Goal: Task Accomplishment & Management: Complete application form

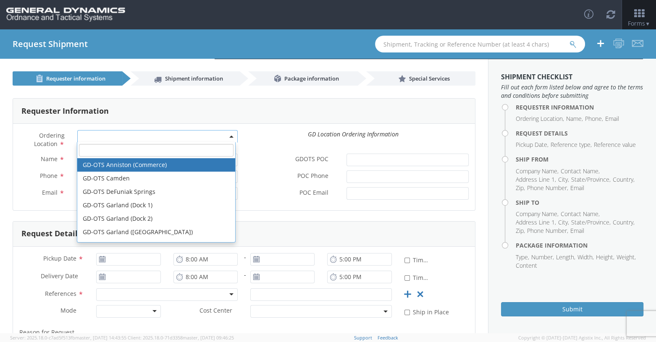
click at [230, 137] on b at bounding box center [231, 137] width 4 height 2
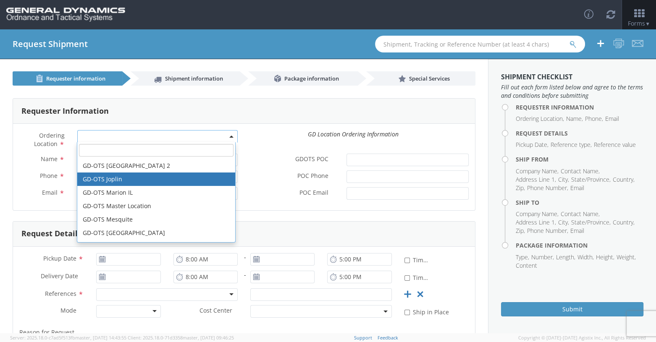
scroll to position [126, 0]
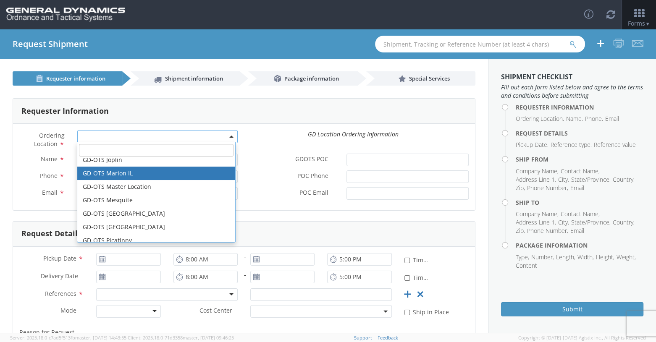
select select "313"
type input "[EMAIL_ADDRESS][DOMAIN_NAME]"
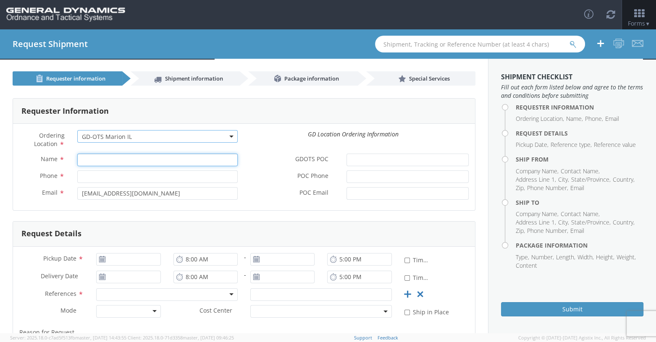
click at [95, 161] on input "Name *" at bounding box center [157, 160] width 161 height 13
type input "[PERSON_NAME]"
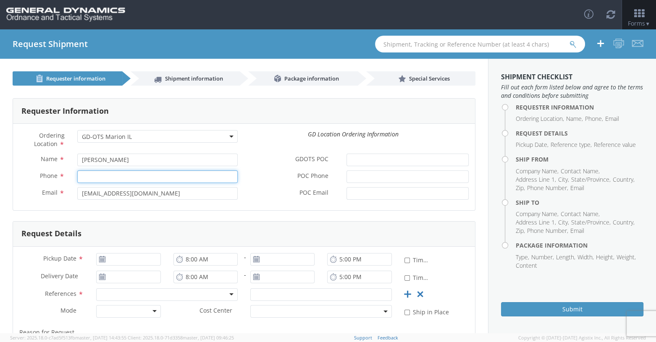
type input "8596291804"
type input "[EMAIL_ADDRESS][DOMAIN_NAME]"
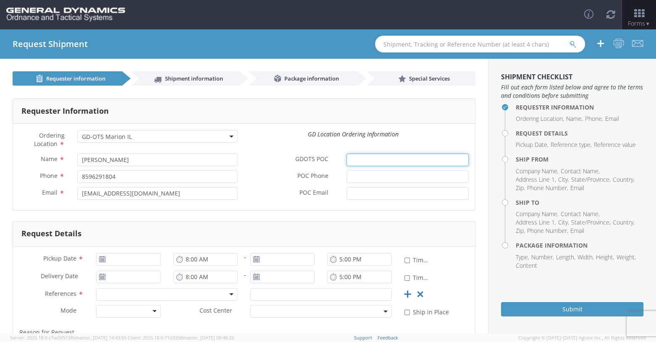
click at [369, 160] on input "GDOTS POC *" at bounding box center [407, 160] width 122 height 13
type input "[PERSON_NAME]"
click at [358, 178] on input "POC Phone *" at bounding box center [407, 176] width 122 height 13
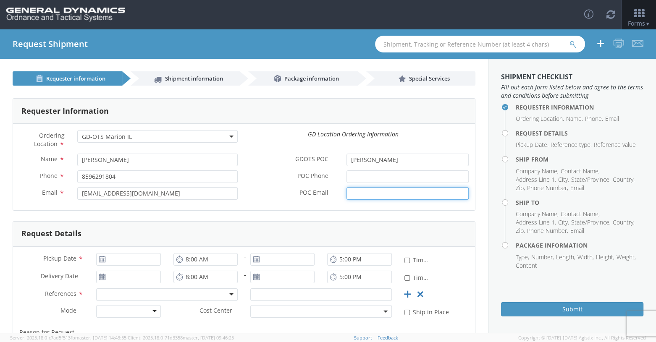
click at [351, 195] on input "POC Email *" at bounding box center [407, 193] width 122 height 13
type input "[PERSON_NAME][EMAIL_ADDRESS][DOMAIN_NAME]"
click at [355, 176] on input "POC Phone *" at bounding box center [407, 176] width 122 height 13
click at [354, 178] on input "POC Phone *" at bounding box center [407, 176] width 122 height 13
type input "6189939374"
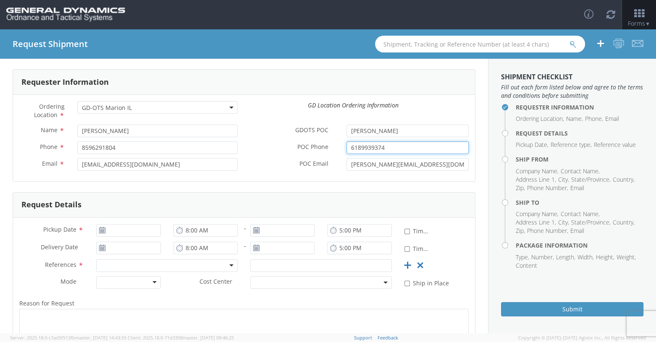
scroll to position [42, 0]
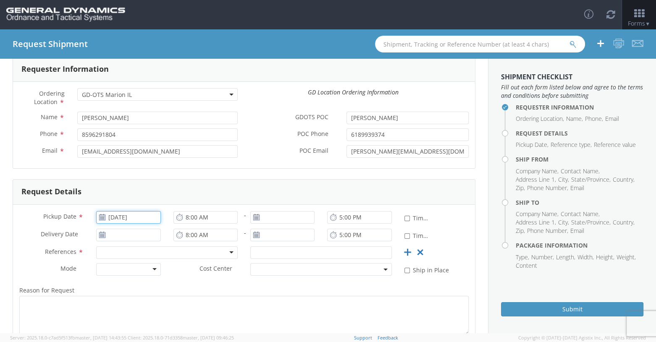
click at [113, 215] on input "[DATE]" at bounding box center [128, 217] width 64 height 13
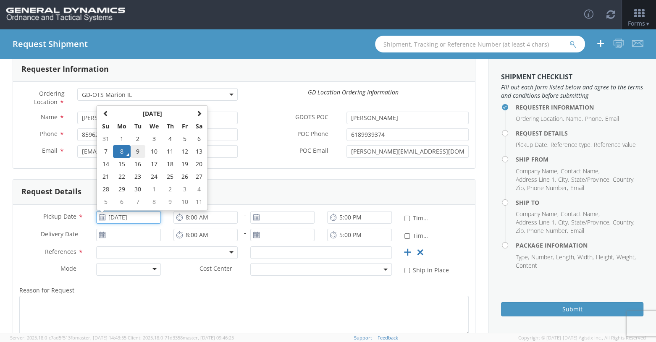
click at [139, 150] on td "9" at bounding box center [138, 151] width 15 height 13
type input "[DATE]"
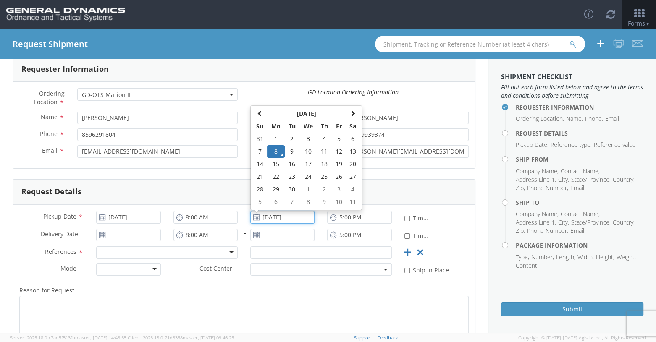
click at [282, 219] on input "[DATE]" at bounding box center [282, 217] width 64 height 13
click at [291, 152] on td "9" at bounding box center [292, 151] width 15 height 13
type input "[DATE]"
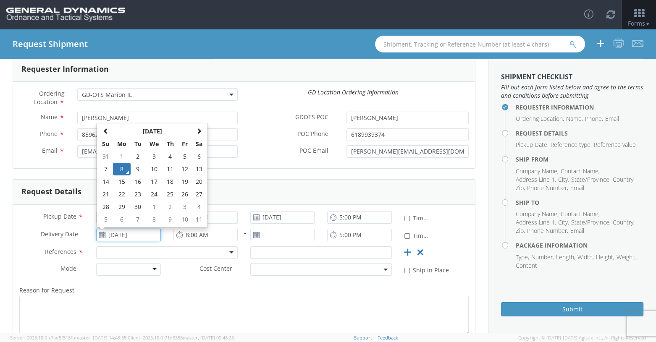
click at [113, 235] on input "[DATE]" at bounding box center [128, 235] width 64 height 13
click at [155, 168] on td "10" at bounding box center [154, 169] width 18 height 13
type input "[DATE]"
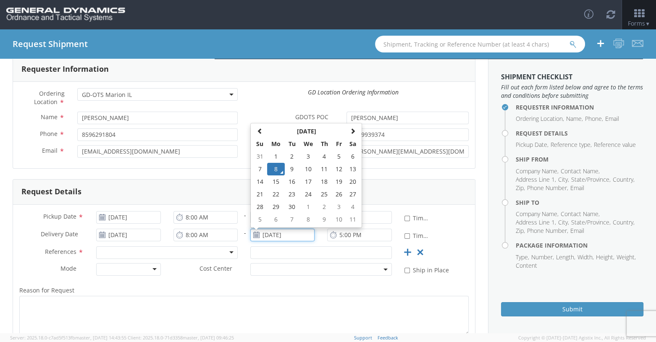
click at [287, 236] on input "[DATE]" at bounding box center [282, 235] width 64 height 13
click at [323, 170] on td "11" at bounding box center [324, 169] width 15 height 13
type input "[DATE]"
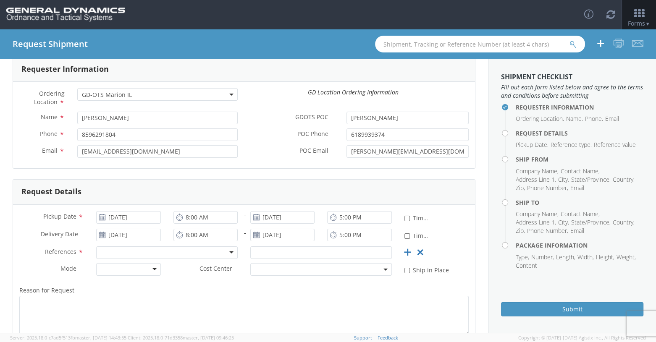
click at [227, 254] on div at bounding box center [167, 252] width 142 height 13
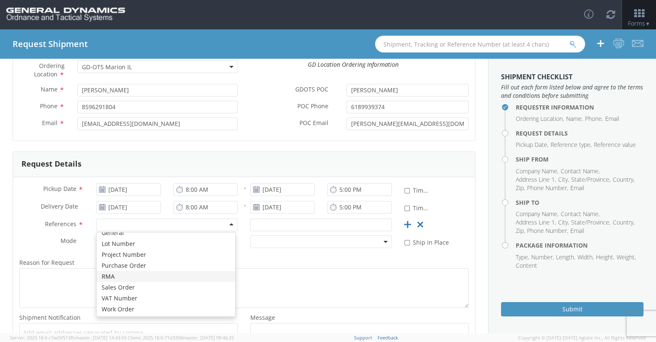
scroll to position [84, 0]
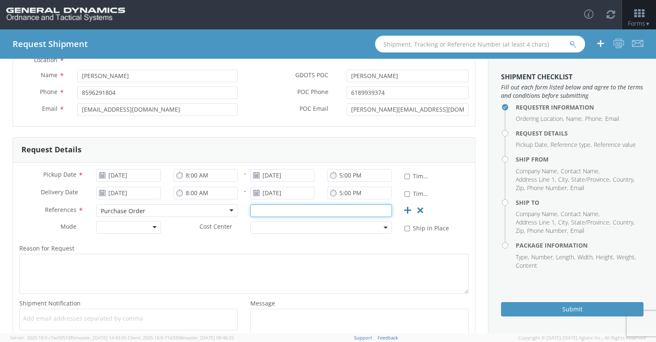
click at [277, 211] on input "text" at bounding box center [321, 210] width 142 height 13
type input "114905"
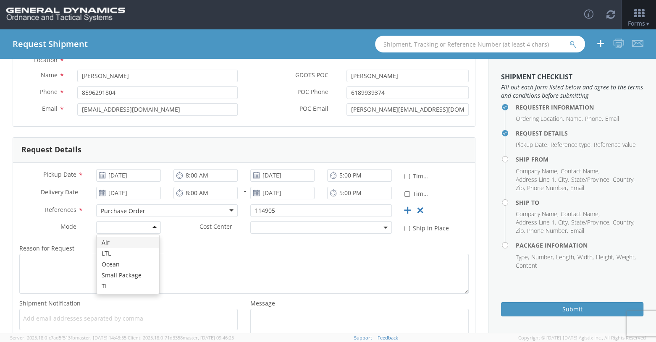
click at [149, 228] on div at bounding box center [128, 227] width 64 height 13
click at [272, 229] on span at bounding box center [321, 227] width 142 height 13
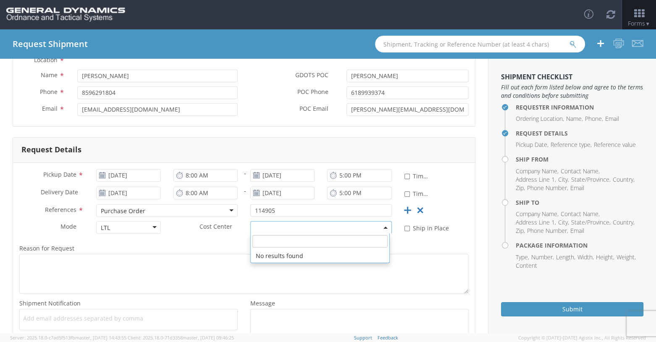
click at [198, 249] on label "Reason for Request *" at bounding box center [244, 248] width 462 height 11
click at [198, 254] on textarea "Reason for Request *" at bounding box center [243, 274] width 449 height 40
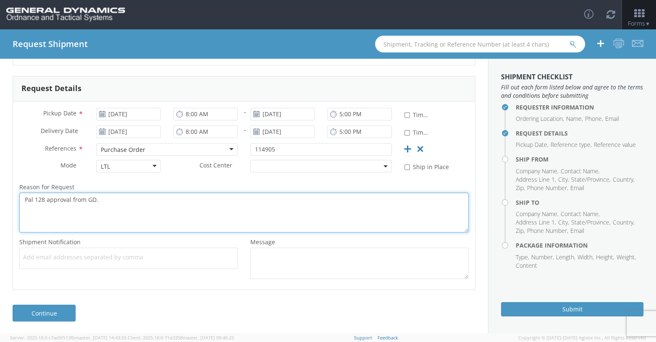
scroll to position [146, 0]
type textarea "Pal 128 approval from GD."
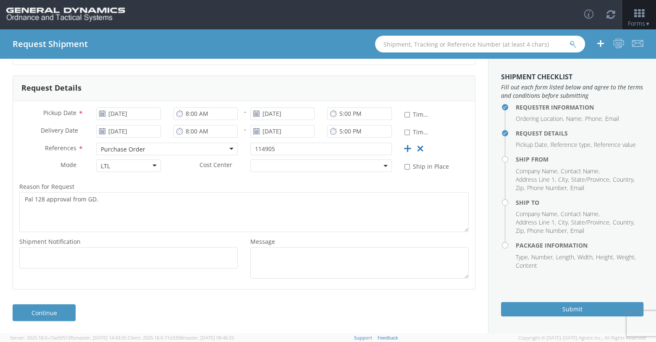
click at [29, 262] on input "text" at bounding box center [27, 258] width 9 height 12
click at [44, 260] on span "Add email addresses separated by comma" at bounding box center [128, 257] width 211 height 8
click at [17, 265] on div "Add email addresses separated by comma" at bounding box center [128, 257] width 231 height 21
click at [39, 257] on span "Add email addresses separated by comma" at bounding box center [128, 257] width 211 height 8
click at [34, 259] on span "Add email addresses separated by comma" at bounding box center [128, 257] width 211 height 8
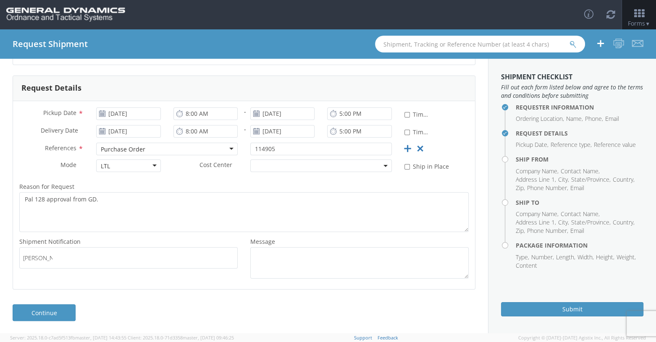
type input "[PERSON_NAME]"
click at [69, 262] on ul at bounding box center [128, 258] width 211 height 14
type input "w"
type input "[PERSON_NAME]"
click at [106, 265] on div "Add email addresses separated by [PERSON_NAME]" at bounding box center [128, 257] width 218 height 21
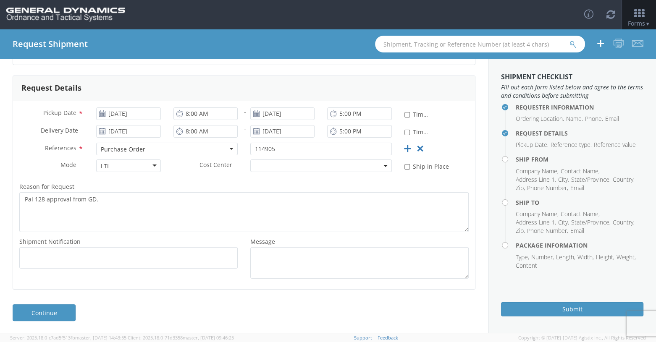
scroll to position [0, 0]
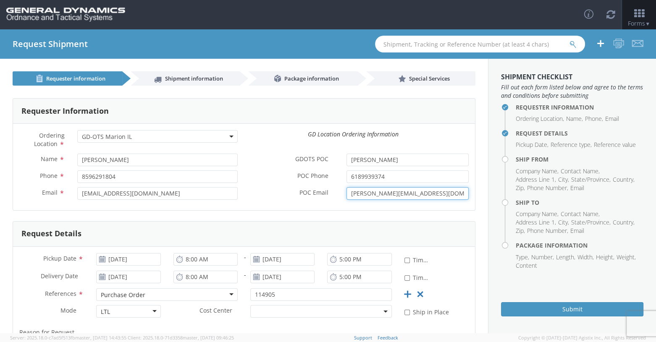
drag, startPoint x: 435, startPoint y: 193, endPoint x: 344, endPoint y: 197, distance: 91.2
click at [346, 197] on input "[PERSON_NAME][EMAIL_ADDRESS][DOMAIN_NAME]" at bounding box center [407, 193] width 122 height 13
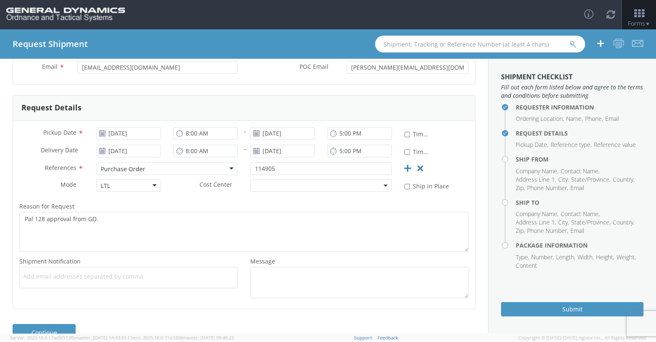
click at [35, 279] on span "Add email addresses separated by comma" at bounding box center [128, 277] width 211 height 8
drag, startPoint x: 34, startPoint y: 275, endPoint x: 176, endPoint y: 275, distance: 141.9
click at [180, 274] on span "Add email addresses separated by comma" at bounding box center [128, 277] width 211 height 8
drag, startPoint x: 45, startPoint y: 278, endPoint x: 193, endPoint y: 275, distance: 147.8
click at [193, 275] on span "Add email addresses separated by comma" at bounding box center [128, 277] width 211 height 8
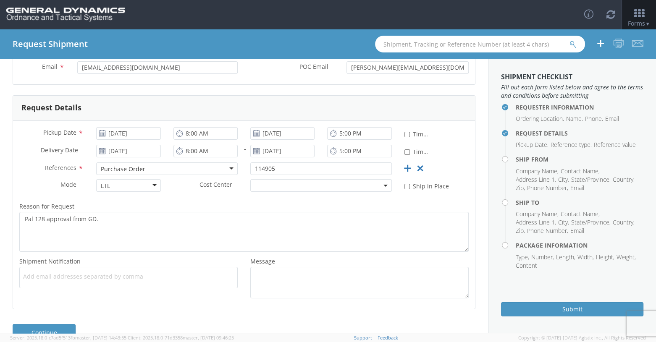
click at [29, 276] on span "Add email addresses separated by comma" at bounding box center [128, 277] width 211 height 8
type input "[PERSON_NAME][EMAIL_ADDRESS][DOMAIN_NAME]"
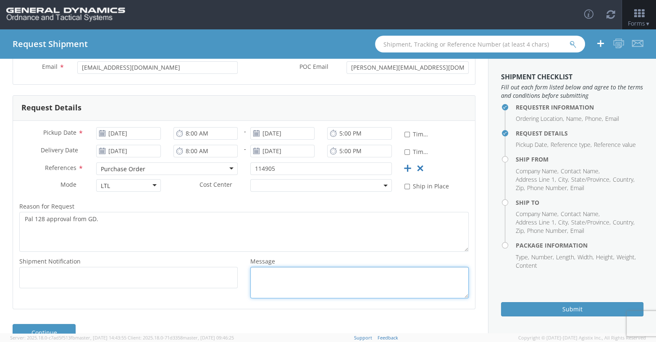
click at [273, 280] on textarea "Message *" at bounding box center [359, 282] width 218 height 31
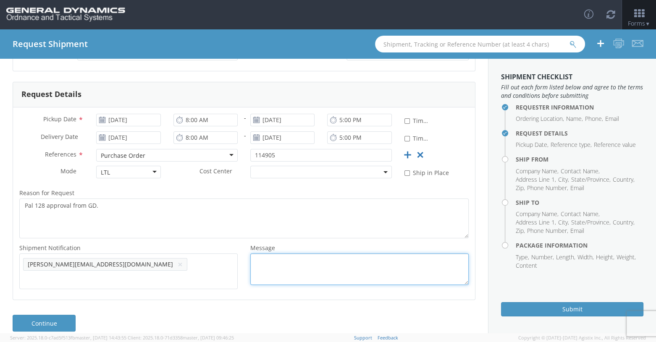
scroll to position [146, 0]
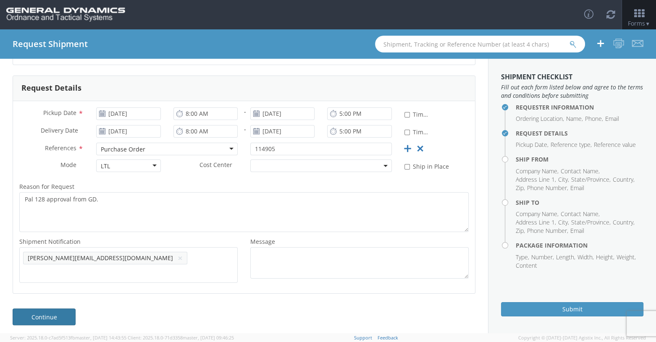
click at [53, 312] on link "Continue" at bounding box center [44, 317] width 63 height 17
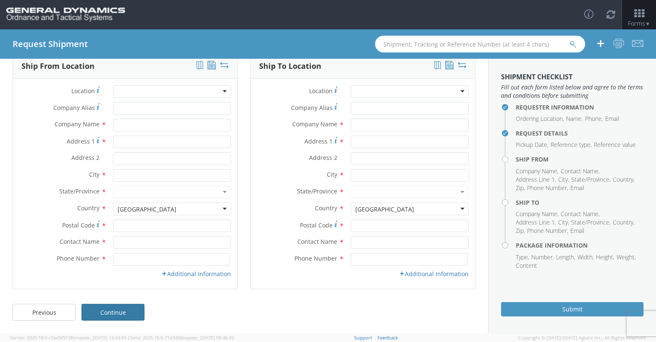
scroll to position [45, 0]
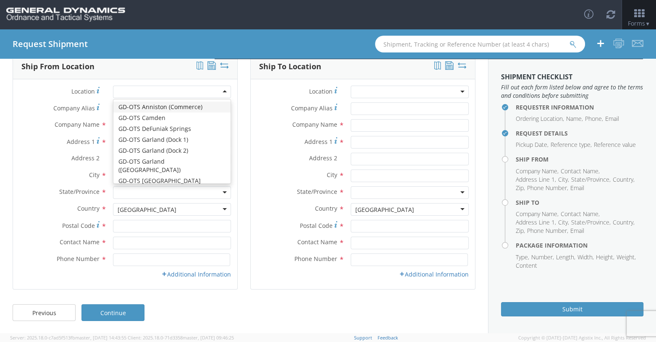
click at [176, 94] on div at bounding box center [172, 92] width 118 height 13
click at [123, 94] on div at bounding box center [172, 92] width 118 height 13
click at [244, 159] on div "Ship To Location Location * GD-OTS [GEOGRAPHIC_DATA] (Commerce) GD-OTS [GEOGRAP…" at bounding box center [363, 177] width 238 height 246
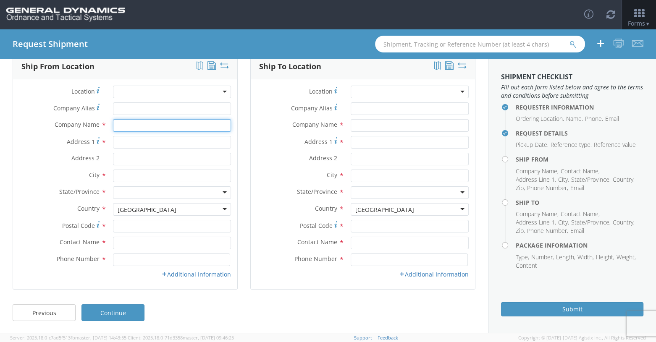
click at [118, 128] on input "text" at bounding box center [172, 125] width 118 height 13
type input "Foam Design, Inc."
type input "444 Transport Court"
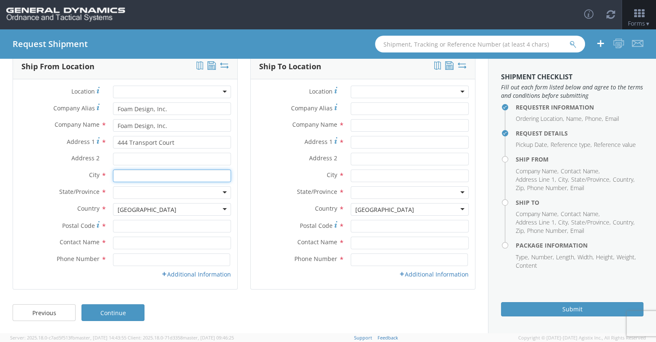
type input "[GEOGRAPHIC_DATA]"
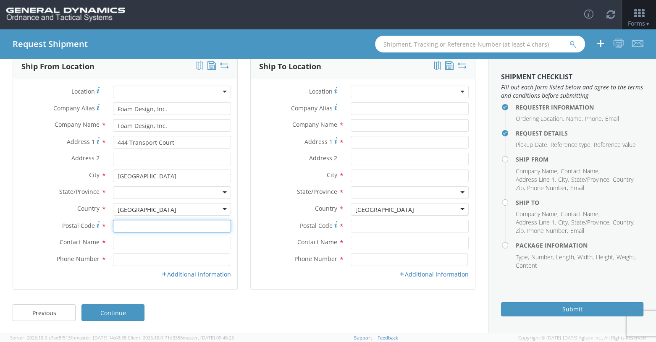
type input "40511"
type input "[PERSON_NAME]"
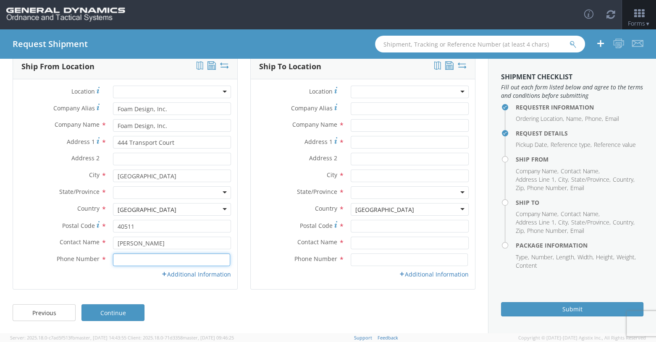
type input "8596291804"
click at [224, 194] on div at bounding box center [172, 192] width 118 height 13
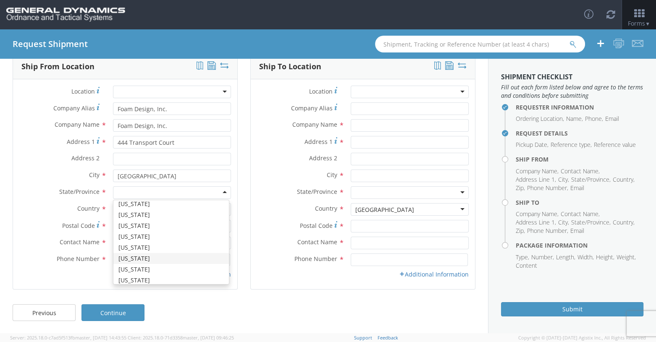
scroll to position [168, 0]
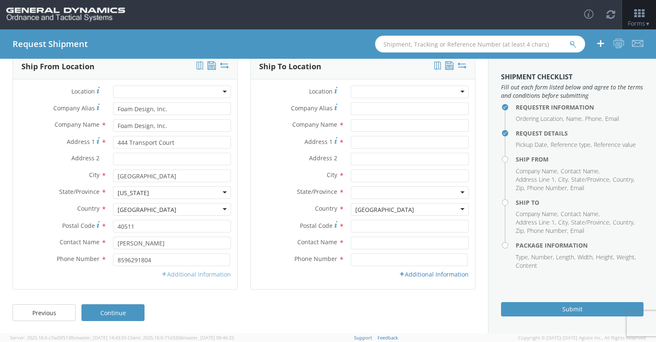
click at [193, 275] on link "Additional Information" at bounding box center [196, 274] width 70 height 8
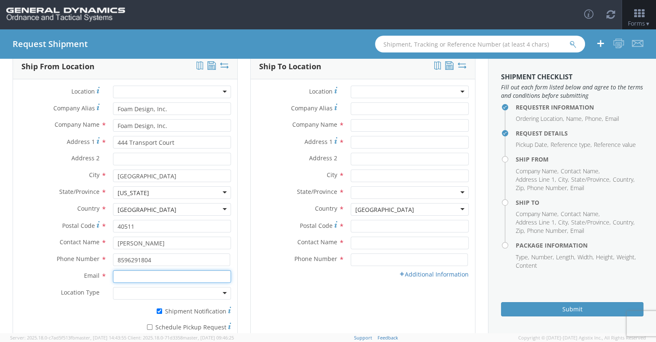
click at [191, 276] on input "Email *" at bounding box center [172, 276] width 118 height 13
click at [139, 277] on input "Email *" at bounding box center [172, 276] width 118 height 13
type input "[EMAIL_ADDRESS][DOMAIN_NAME]"
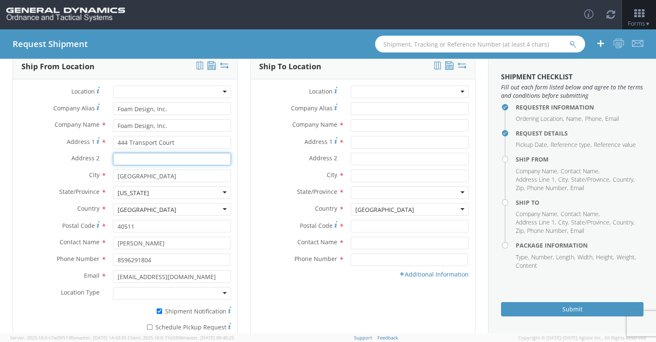
type input "DOCK 7"
click at [220, 294] on div at bounding box center [172, 293] width 118 height 13
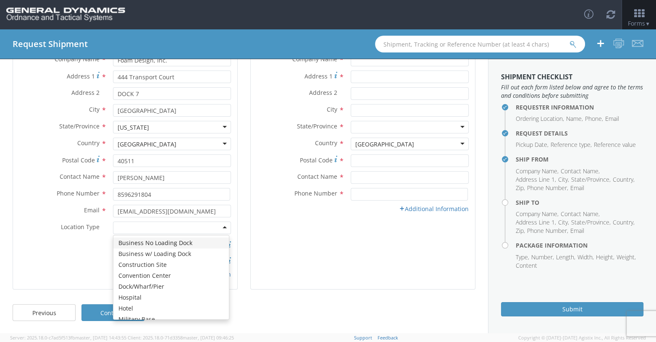
scroll to position [110, 0]
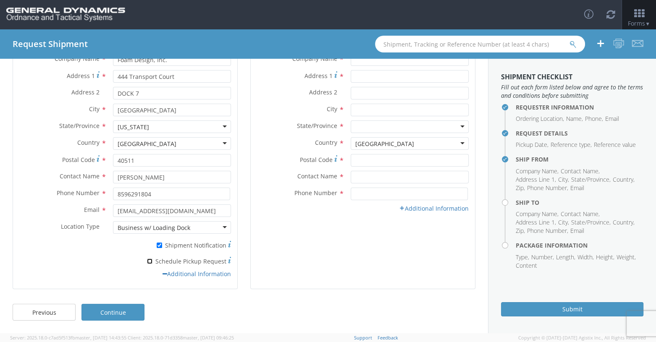
click at [150, 259] on input "* Schedule Pickup Request" at bounding box center [149, 261] width 5 height 5
checkbox input "true"
click at [160, 245] on input "* Shipment Notification" at bounding box center [159, 245] width 5 height 5
checkbox input "false"
click at [184, 277] on link "Additional Information" at bounding box center [197, 274] width 68 height 8
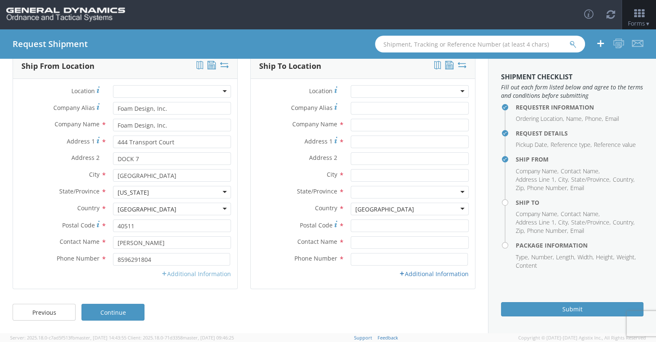
scroll to position [45, 0]
click at [170, 273] on link "Additional Information" at bounding box center [196, 274] width 70 height 8
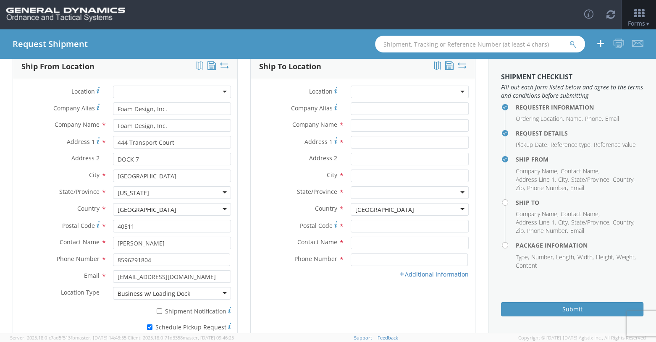
scroll to position [110, 0]
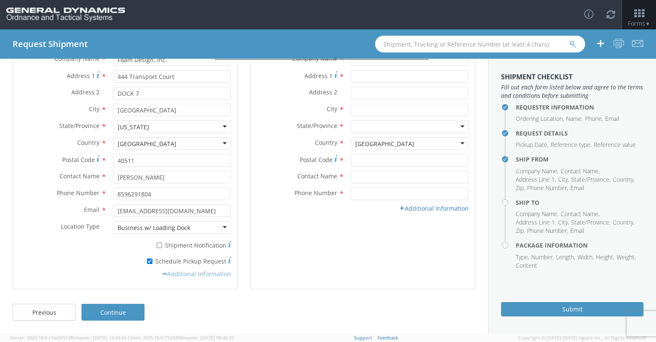
click at [170, 273] on link "Additional Information" at bounding box center [197, 274] width 68 height 8
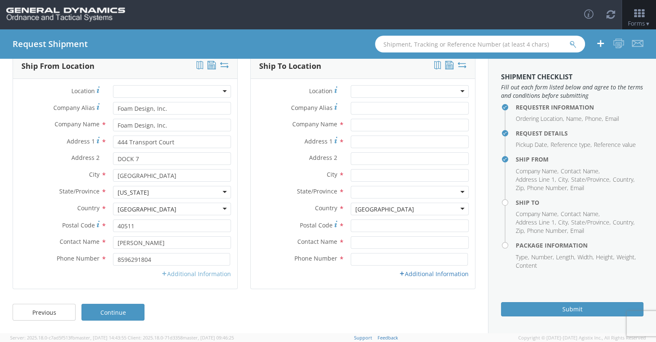
scroll to position [45, 0]
click at [213, 277] on link "Additional Information" at bounding box center [196, 274] width 70 height 8
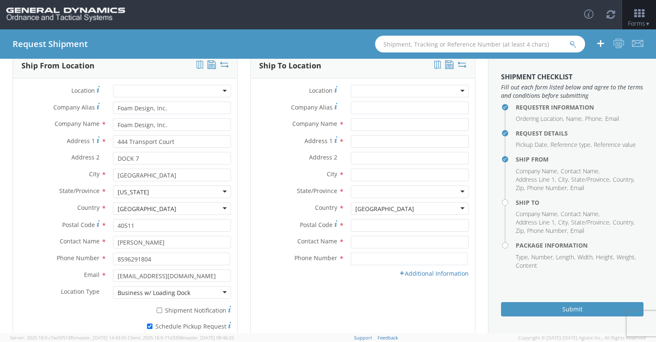
scroll to position [0, 0]
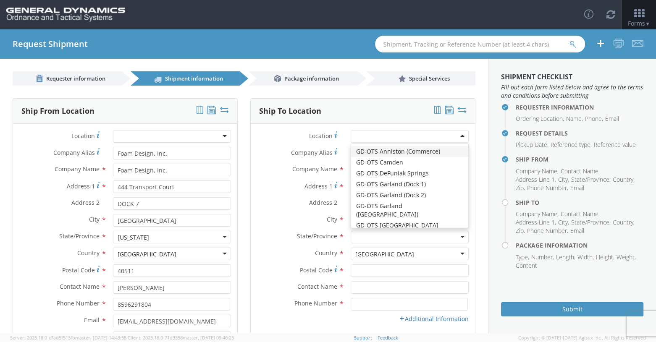
click at [391, 138] on div at bounding box center [410, 136] width 118 height 13
type input "GD-OTS Marion IL"
type input "[STREET_ADDRESS][PERSON_NAME]"
type input "[PERSON_NAME]"
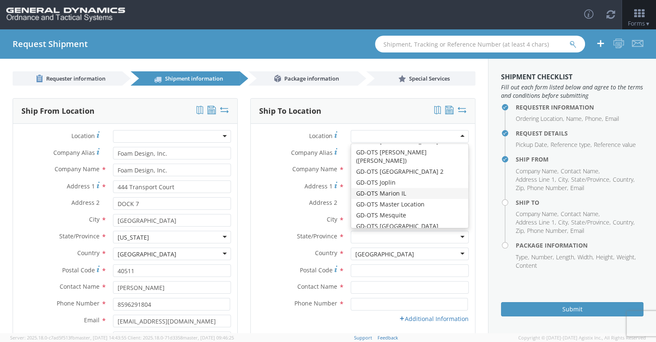
type input "62959"
type input "[PHONE_NUMBER]"
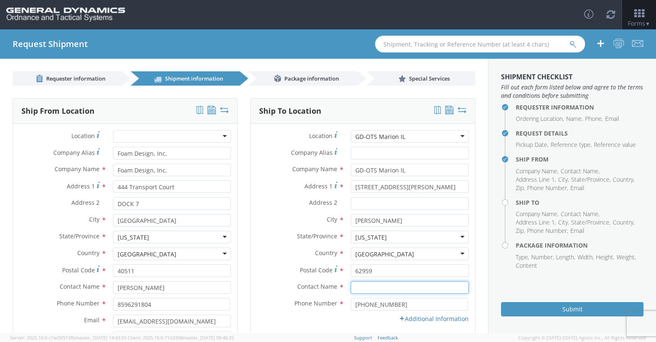
click at [362, 288] on input "text" at bounding box center [410, 287] width 118 height 13
type input "[PERSON_NAME]"
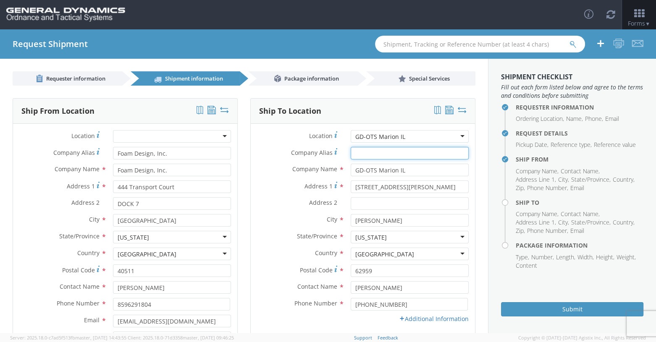
type input "GD-OTS Marion IL"
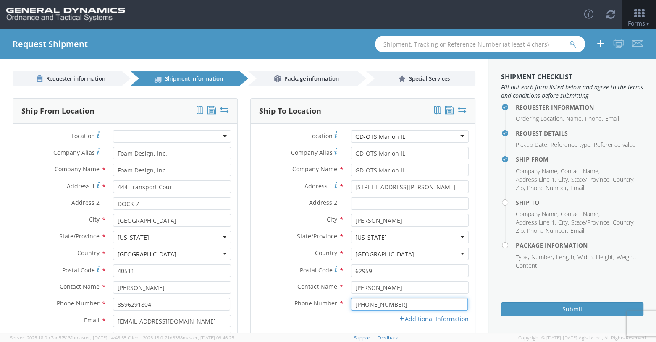
type input "6189939374"
click at [391, 321] on link "Additional Information" at bounding box center [434, 319] width 70 height 8
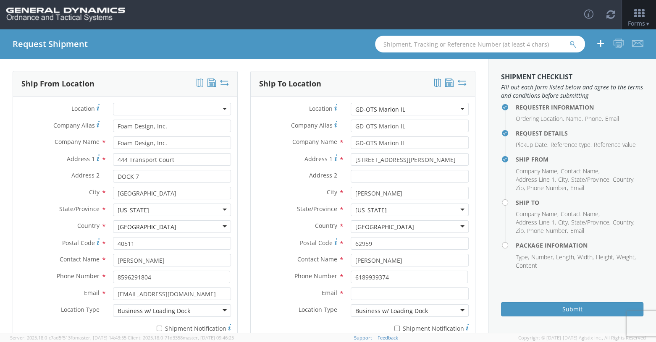
scroll to position [42, 0]
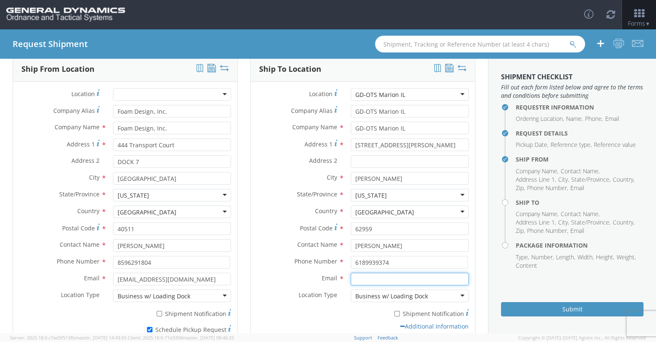
click at [365, 278] on input "Email *" at bounding box center [410, 279] width 118 height 13
type input "[PERSON_NAME][EMAIL_ADDRESS][DOMAIN_NAME]"
click at [391, 313] on input "* Shipment Notification" at bounding box center [396, 313] width 5 height 5
checkbox input "true"
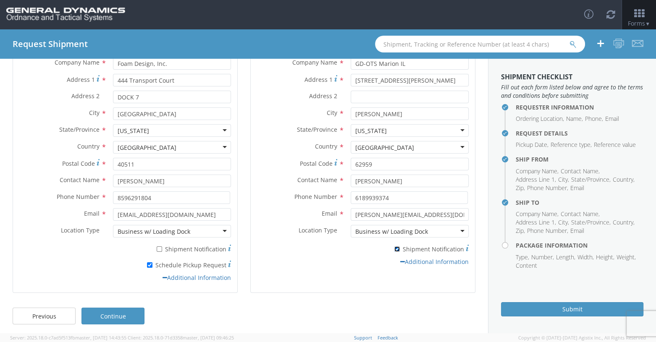
scroll to position [110, 0]
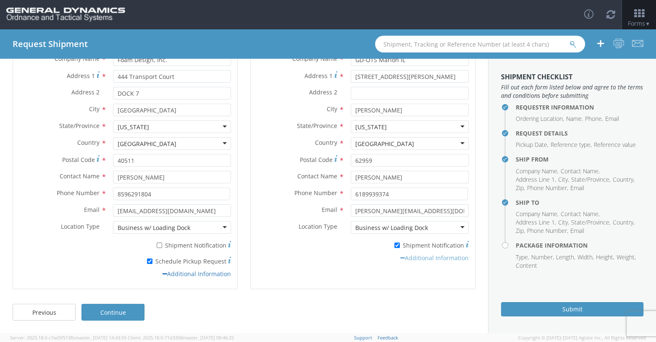
click at [391, 261] on link "Additional Information" at bounding box center [434, 258] width 68 height 8
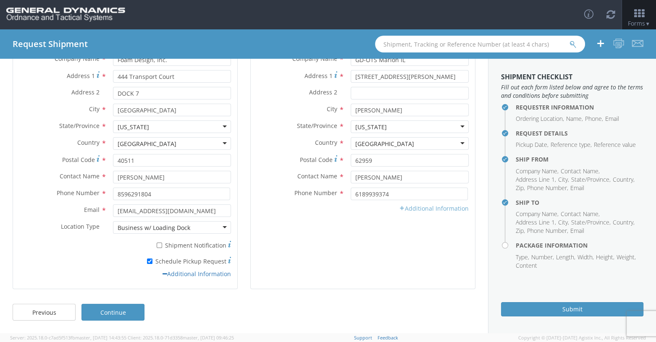
click at [391, 210] on link "Additional Information" at bounding box center [434, 208] width 70 height 8
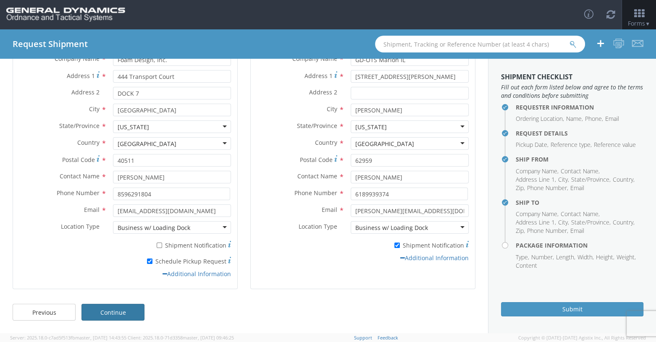
click at [107, 314] on link "Continue" at bounding box center [112, 312] width 63 height 17
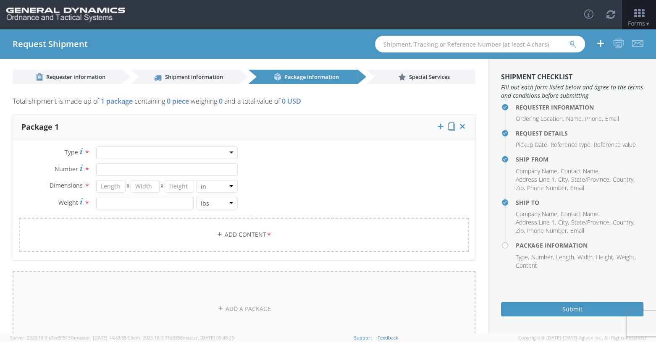
scroll to position [0, 0]
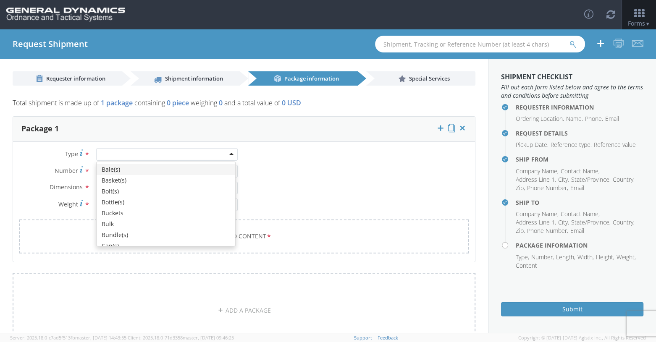
click at [227, 155] on div at bounding box center [167, 154] width 142 height 13
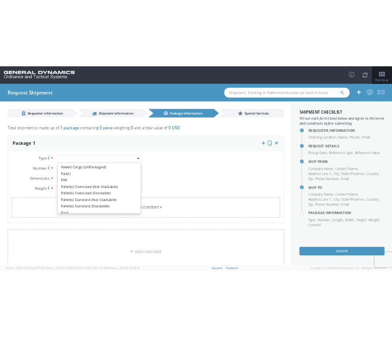
scroll to position [229, 0]
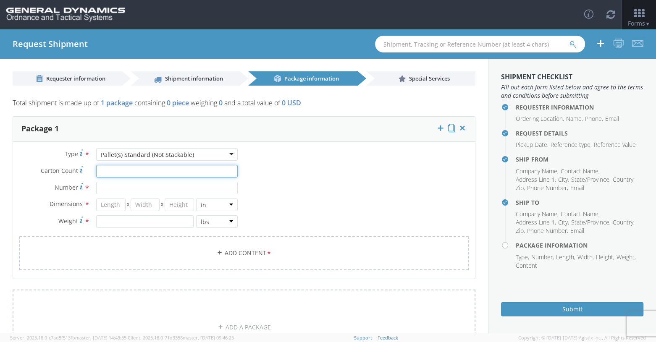
click at [104, 171] on input "Carton Count *" at bounding box center [167, 171] width 142 height 13
type input "1"
click at [114, 186] on input "Number *" at bounding box center [167, 188] width 142 height 13
type input "1"
click at [102, 206] on input "number" at bounding box center [110, 205] width 29 height 13
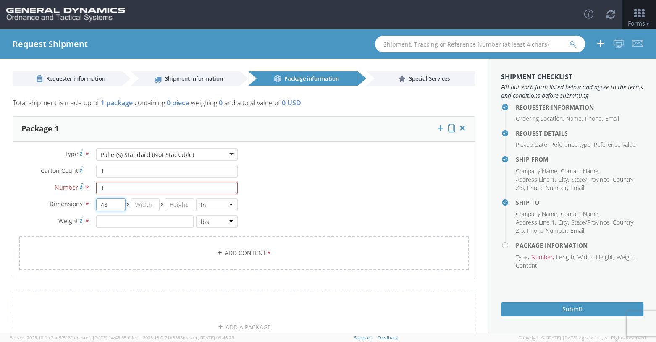
type input "48"
click at [133, 205] on input "number" at bounding box center [145, 205] width 29 height 13
type input "40"
click at [178, 202] on input "number" at bounding box center [179, 205] width 29 height 13
type input "36"
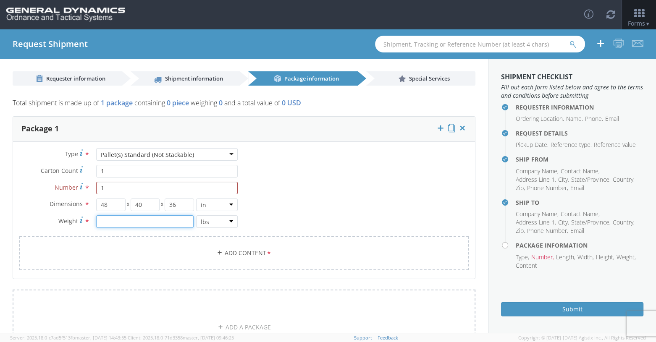
click at [118, 218] on input "number" at bounding box center [144, 221] width 97 height 13
type input "100"
click at [219, 248] on link "Add Content *" at bounding box center [243, 253] width 449 height 34
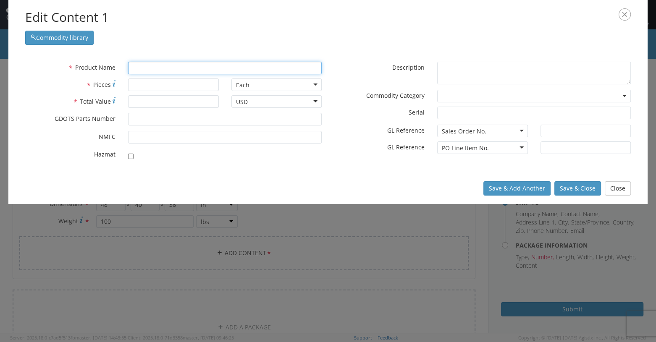
click at [151, 69] on input "text" at bounding box center [225, 68] width 194 height 13
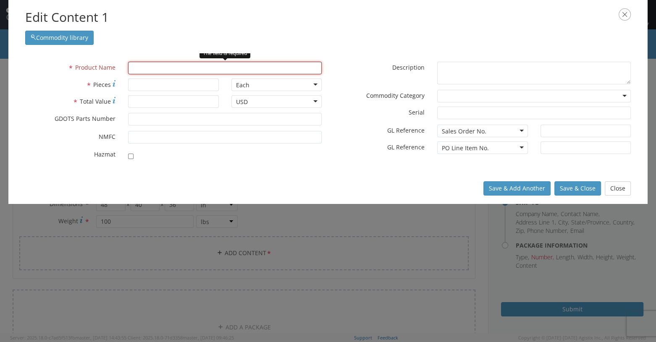
click at [248, 67] on input "text" at bounding box center [225, 68] width 194 height 13
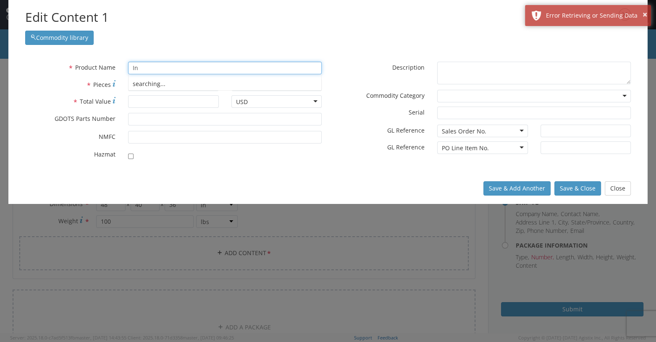
type input "I"
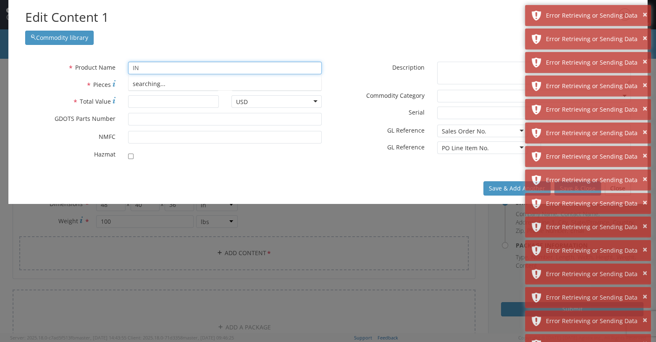
type input "I"
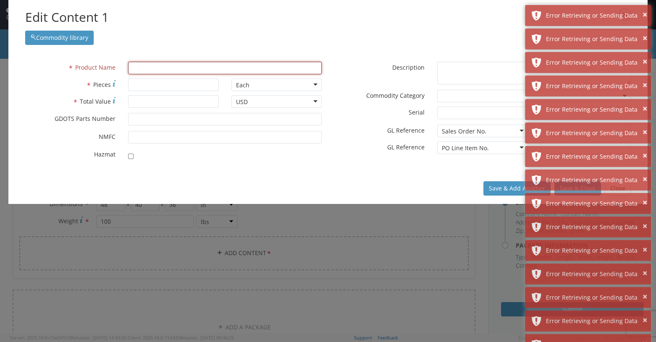
click at [391, 30] on div "Commodity library" at bounding box center [327, 35] width 605 height 18
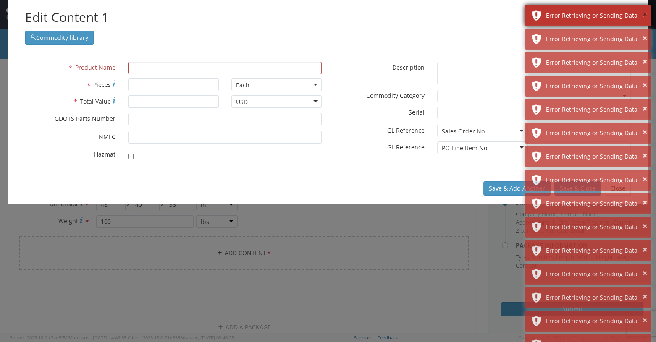
click at [391, 16] on button "×" at bounding box center [644, 15] width 5 height 12
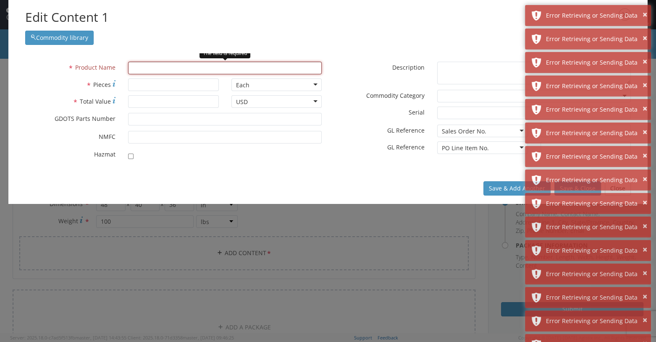
click at [139, 67] on input "text" at bounding box center [225, 68] width 194 height 13
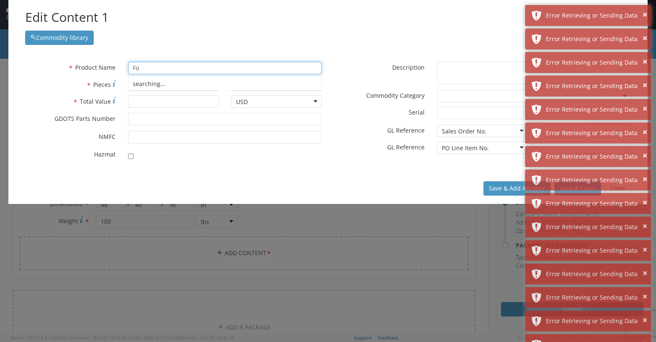
type input "F"
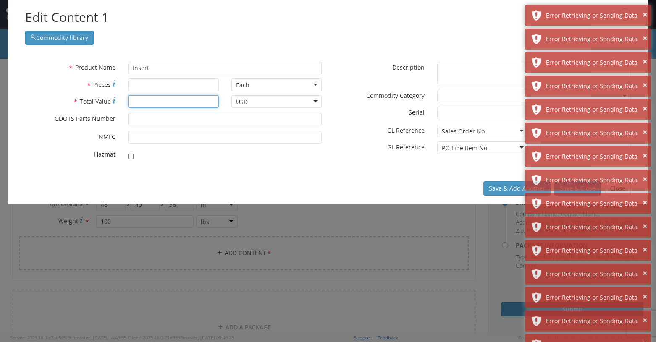
click at [150, 104] on input "* Total Value" at bounding box center [173, 101] width 90 height 13
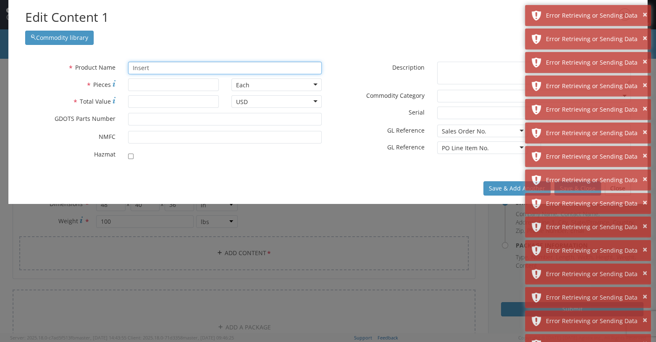
click at [153, 67] on input "Insert" at bounding box center [225, 68] width 194 height 13
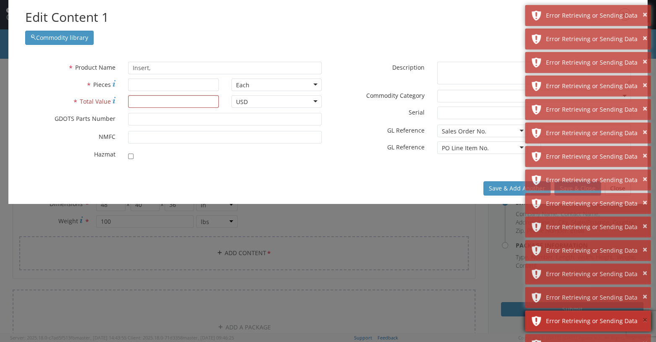
click at [391, 321] on button "×" at bounding box center [644, 321] width 5 height 12
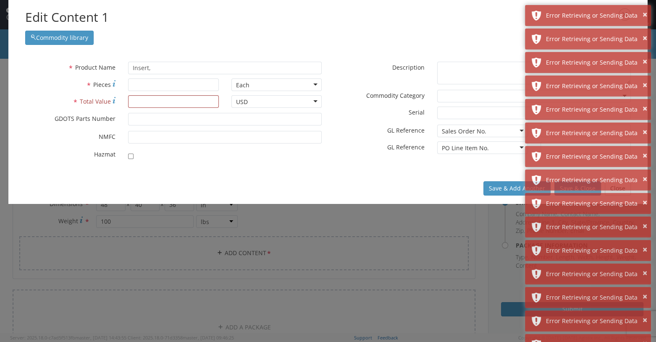
click at [158, 76] on div "* Product Name Insert, searching..." at bounding box center [173, 70] width 309 height 17
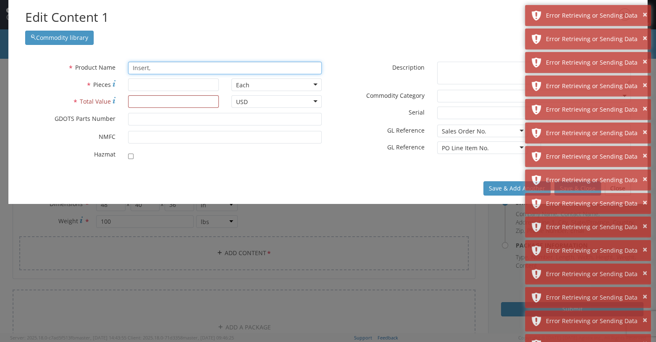
click at [155, 70] on input "Insert," at bounding box center [225, 68] width 194 height 13
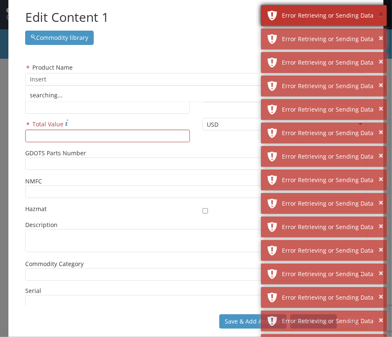
click at [381, 14] on button "×" at bounding box center [380, 15] width 5 height 12
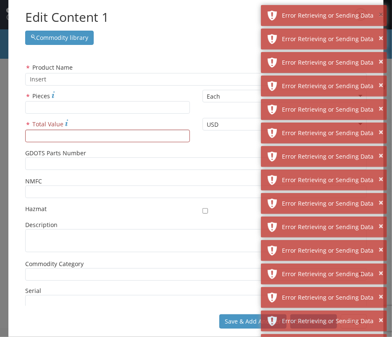
click at [381, 14] on button "×" at bounding box center [380, 15] width 5 height 12
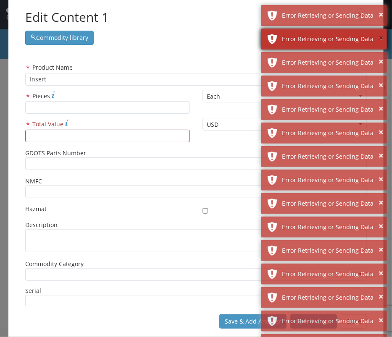
click at [380, 39] on button "×" at bounding box center [380, 38] width 5 height 12
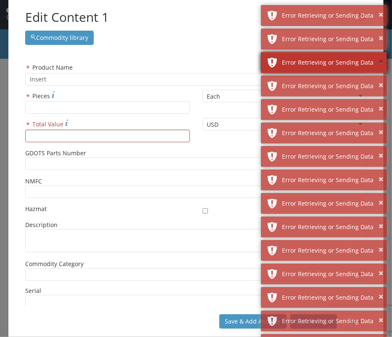
click at [383, 59] on button "×" at bounding box center [380, 62] width 5 height 12
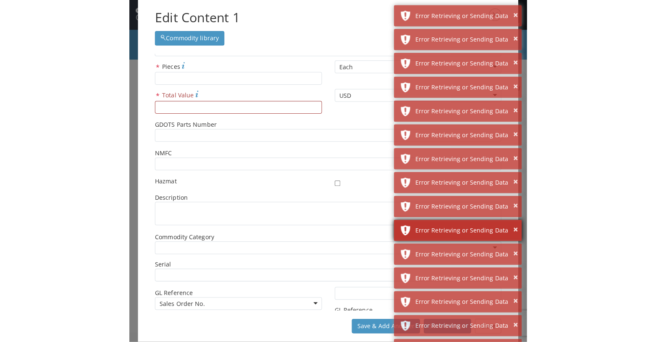
scroll to position [0, 0]
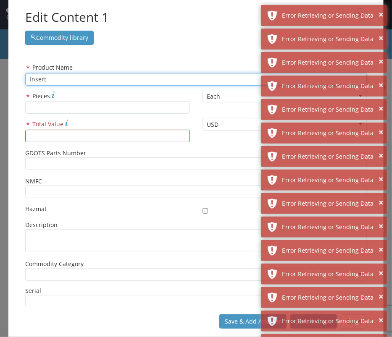
click at [51, 80] on input "Insert" at bounding box center [195, 79] width 341 height 13
type input "I"
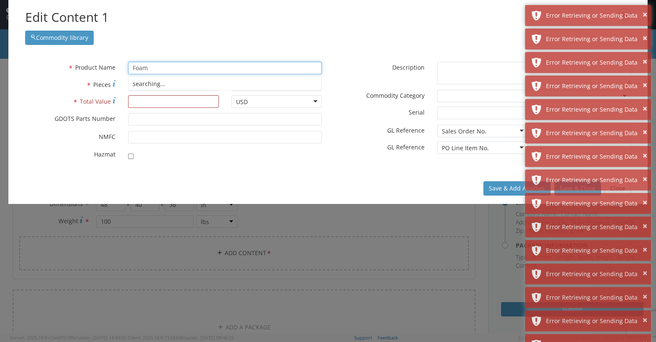
click at [139, 86] on div "searching..." at bounding box center [224, 84] width 193 height 13
type input "Foam"
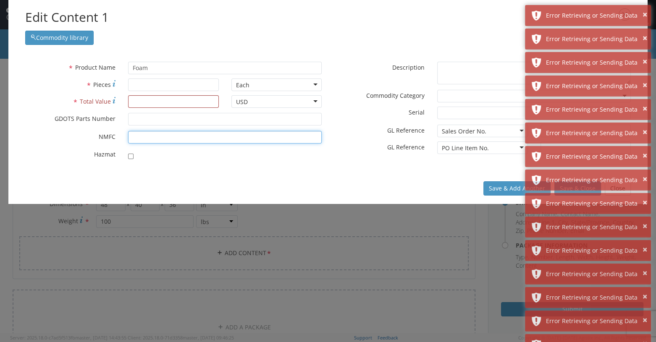
click at [135, 139] on input "* NMFC" at bounding box center [225, 137] width 194 height 13
type input "156600"
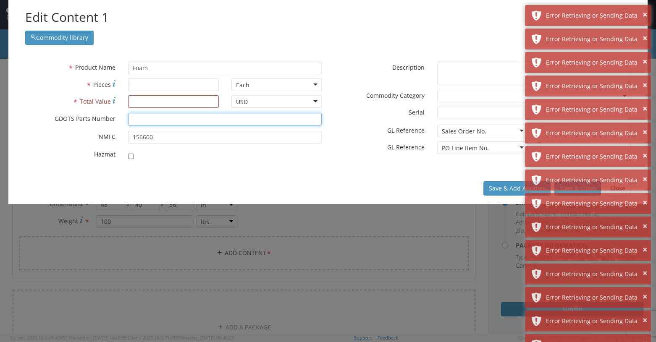
click at [143, 117] on input "* GDOTS Parts Number" at bounding box center [225, 119] width 194 height 13
drag, startPoint x: 164, startPoint y: 119, endPoint x: 166, endPoint y: 126, distance: 7.0
click at [164, 121] on input "M919 Foam FIN" at bounding box center [225, 119] width 194 height 13
click at [182, 120] on input "M919 FOAM FIN" at bounding box center [225, 119] width 194 height 13
type input "M919 FOAM FIN TRANSPORT"
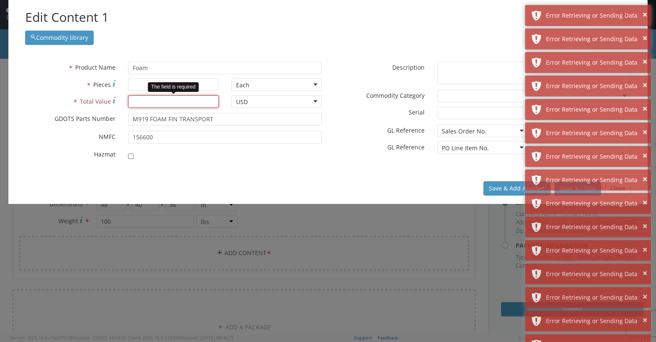
click at [152, 105] on input "* Total Value" at bounding box center [173, 101] width 90 height 13
type input "2292.50"
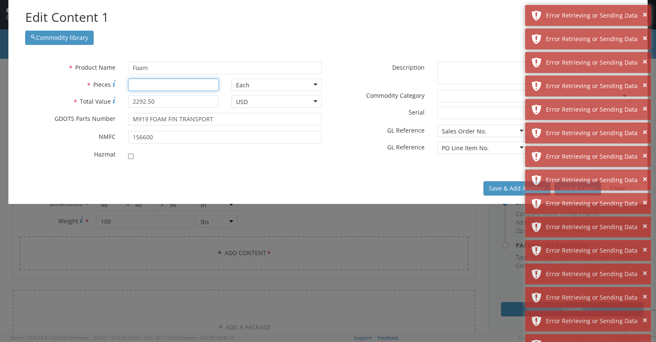
click at [142, 84] on input "* Pieces" at bounding box center [173, 85] width 90 height 13
type input "250"
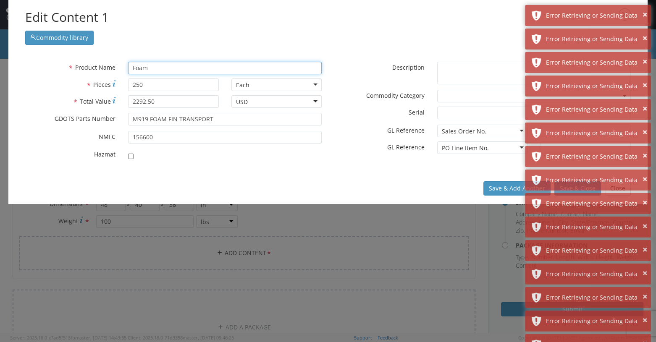
click at [152, 68] on input "Foam" at bounding box center [225, 68] width 194 height 13
type input "FOAM INSERT"
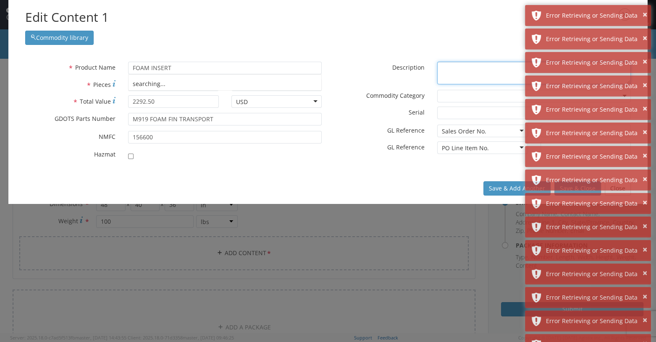
click at [391, 69] on textarea "* Description" at bounding box center [534, 73] width 194 height 23
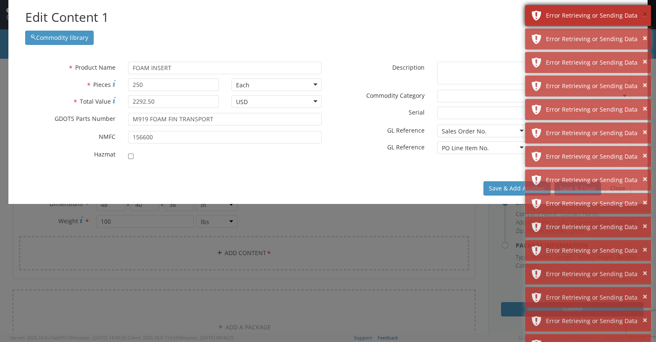
click at [391, 16] on button "×" at bounding box center [644, 15] width 5 height 12
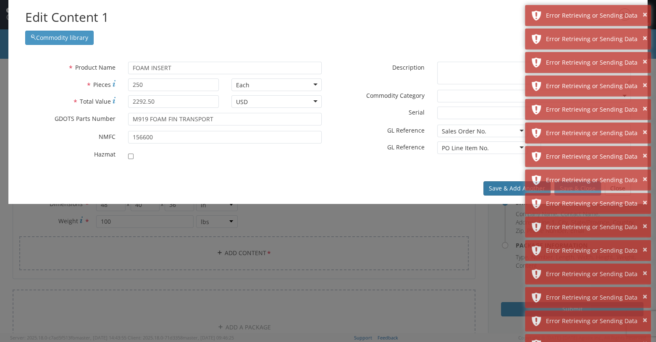
click at [391, 188] on button "Save & Add Another" at bounding box center [516, 188] width 67 height 14
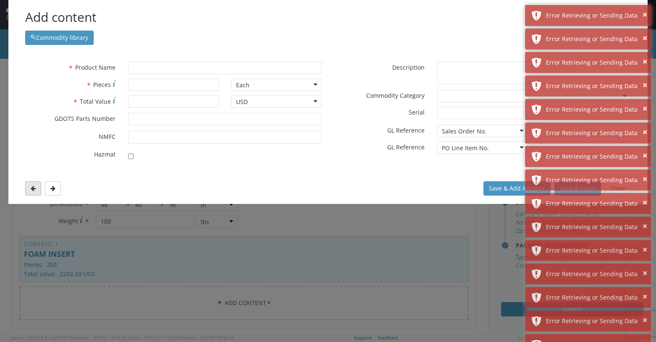
click at [32, 187] on icon at bounding box center [33, 189] width 5 height 6
type input "FOAM INSERT"
type input "250"
type input "2292.50"
type input "M919 FOAM FIN TRANSPORT"
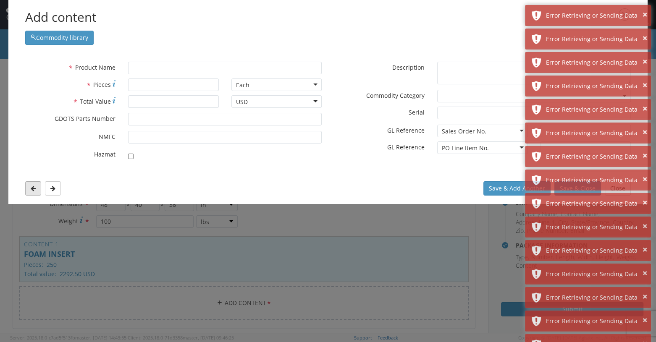
type input "156600"
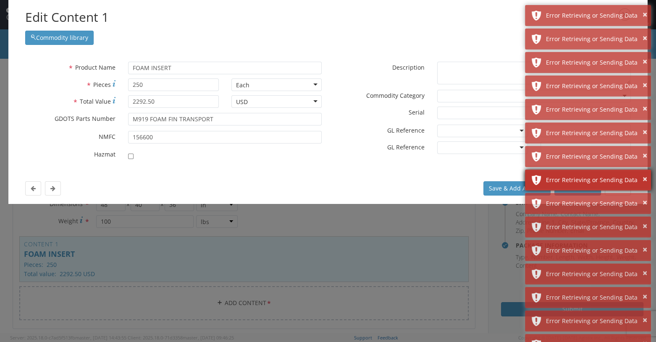
click at [391, 190] on div "× Error Retrieving or Sending Data" at bounding box center [588, 180] width 126 height 21
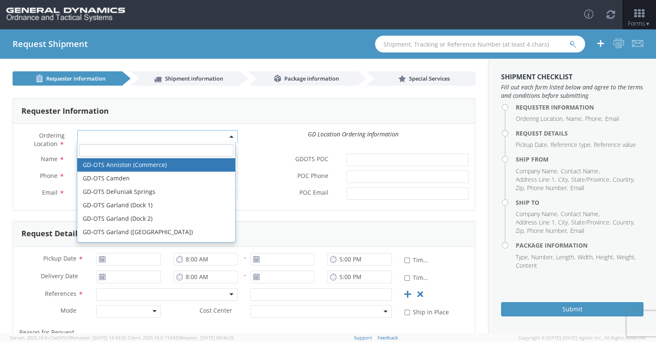
click at [85, 135] on span at bounding box center [157, 136] width 161 height 13
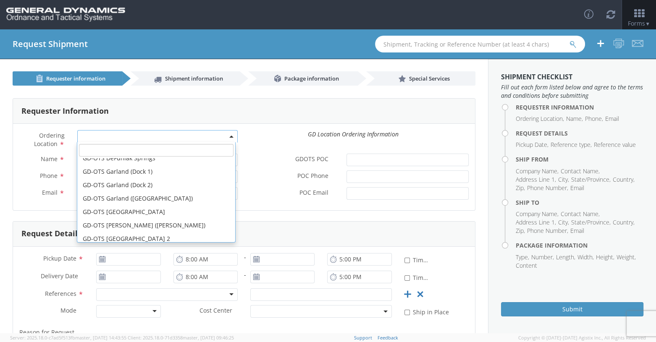
scroll to position [84, 0]
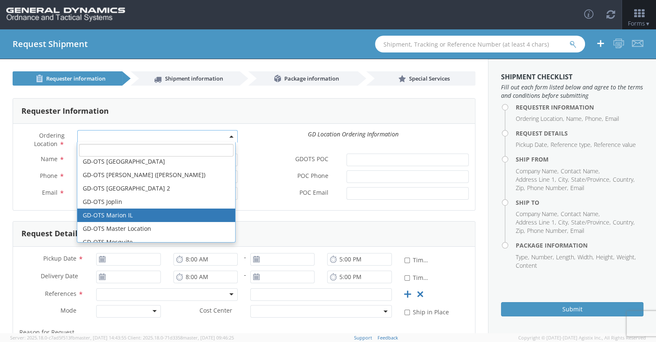
select select "313"
type input "[EMAIL_ADDRESS][DOMAIN_NAME]"
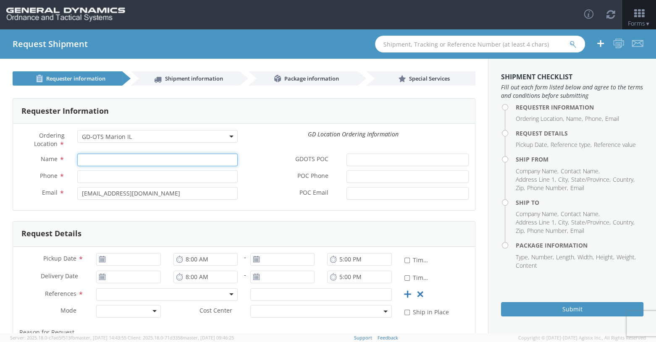
click at [87, 158] on input "Name *" at bounding box center [157, 160] width 161 height 13
type input "[PERSON_NAME]"
type input "8596291804"
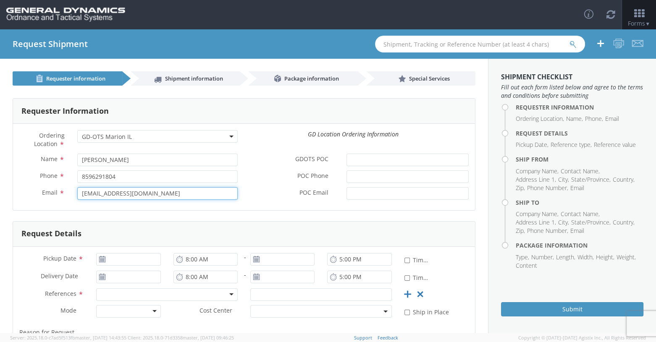
type input "[EMAIL_ADDRESS][DOMAIN_NAME]"
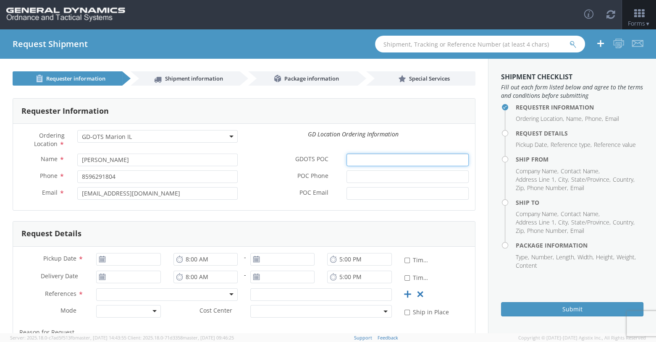
click at [347, 161] on input "GDOTS POC *" at bounding box center [407, 160] width 122 height 13
type input "w"
type input "[PERSON_NAME]"
click at [359, 175] on input "POC Phone *" at bounding box center [407, 176] width 122 height 13
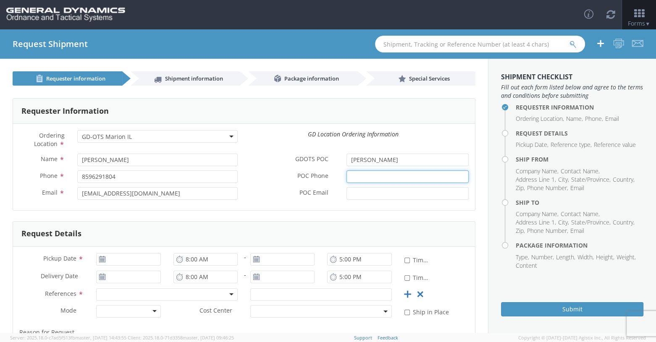
type input "6189939374"
click at [375, 194] on input "POC Email *" at bounding box center [407, 193] width 122 height 13
type input "[PERSON_NAME][EMAIL_ADDRESS][DOMAIN_NAME]"
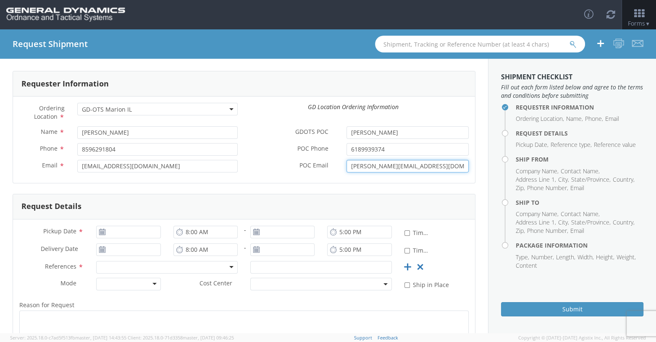
scroll to position [42, 0]
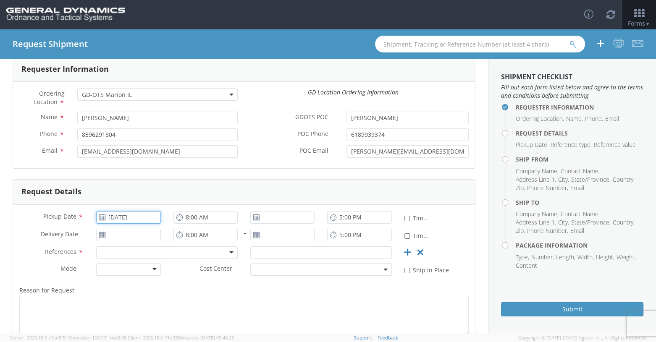
click at [114, 220] on input "[DATE]" at bounding box center [128, 217] width 64 height 13
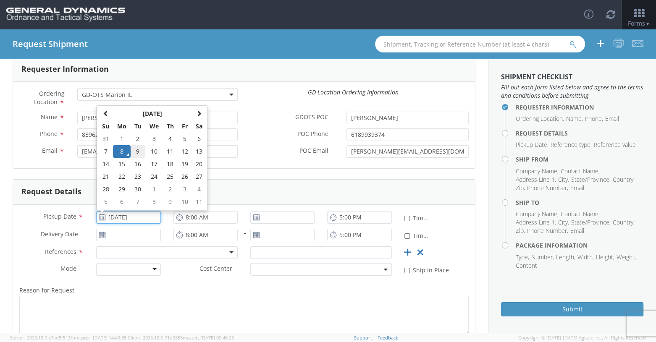
click at [138, 152] on td "9" at bounding box center [138, 151] width 15 height 13
type input "[DATE]"
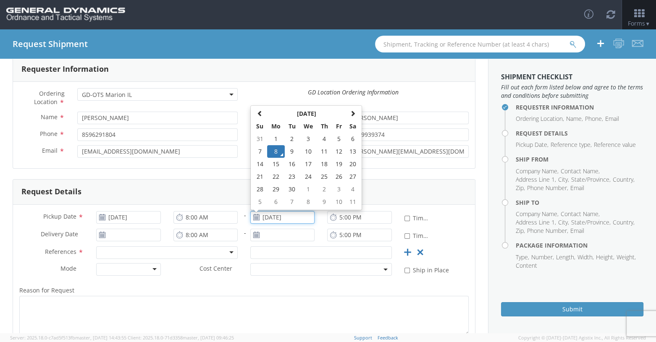
click at [295, 219] on input "[DATE]" at bounding box center [282, 217] width 64 height 13
click at [309, 154] on td "10" at bounding box center [308, 151] width 18 height 13
type input "[DATE]"
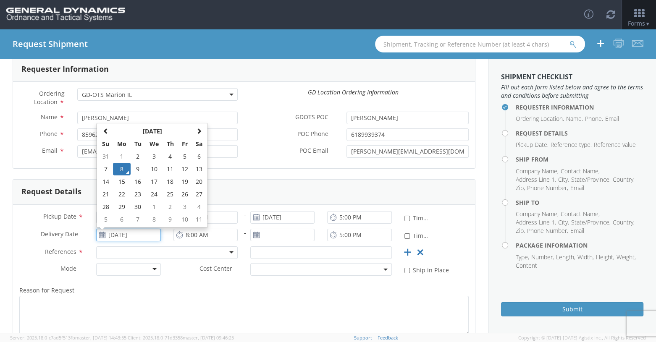
click at [119, 236] on input "[DATE]" at bounding box center [128, 235] width 64 height 13
click at [272, 190] on div "Request Details" at bounding box center [244, 192] width 462 height 25
click at [146, 235] on input "[DATE]" at bounding box center [128, 235] width 64 height 13
click at [157, 170] on td "10" at bounding box center [154, 169] width 18 height 13
type input "[DATE]"
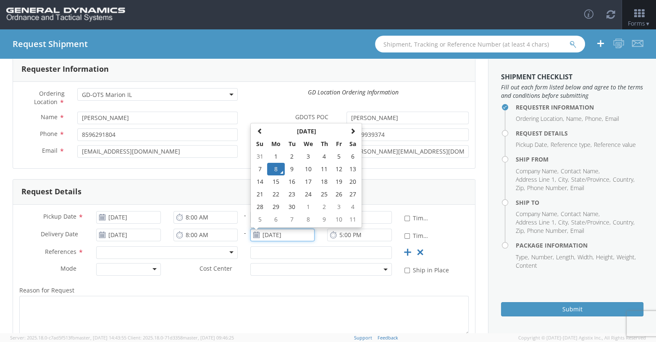
click at [271, 237] on input "[DATE]" at bounding box center [282, 235] width 64 height 13
click at [320, 171] on td "11" at bounding box center [324, 169] width 15 height 13
type input "[DATE]"
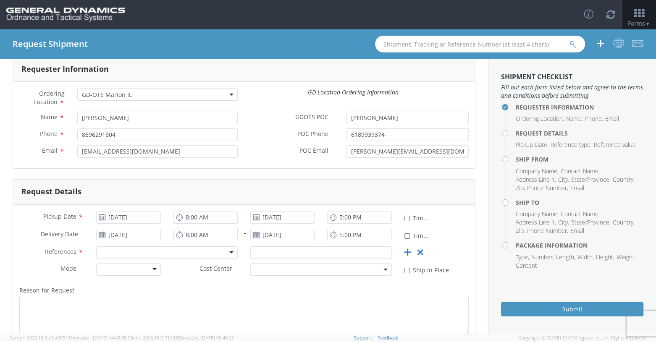
click at [224, 254] on div at bounding box center [167, 252] width 142 height 13
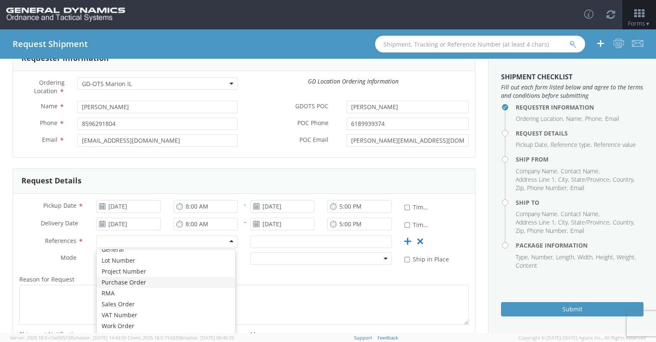
scroll to position [84, 0]
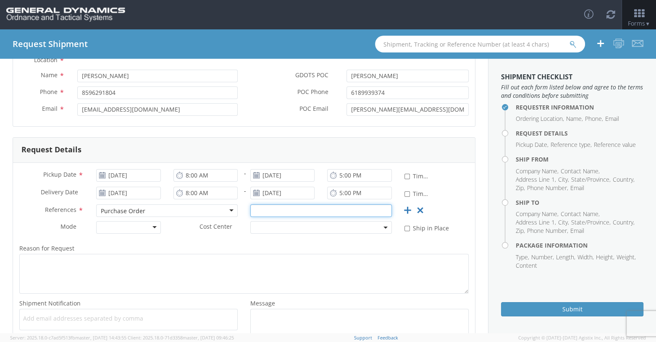
click at [297, 208] on input "text" at bounding box center [321, 210] width 142 height 13
type input "114905"
click at [155, 229] on div at bounding box center [128, 227] width 64 height 13
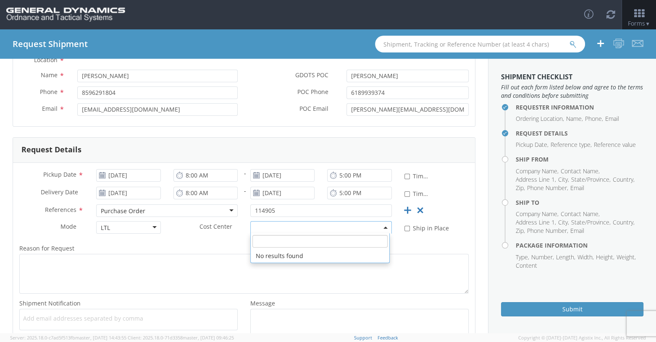
click at [277, 230] on span at bounding box center [321, 227] width 142 height 13
click at [226, 247] on label "Reason for Request *" at bounding box center [244, 248] width 462 height 11
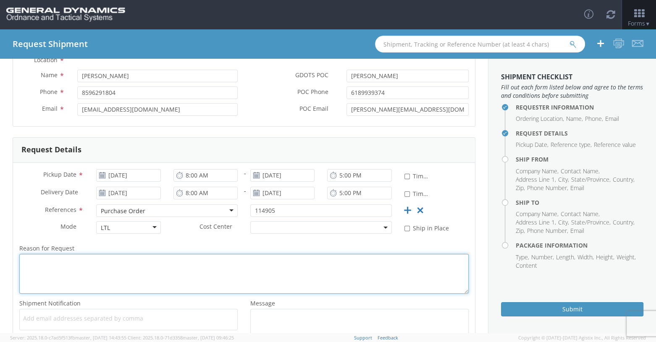
click at [226, 254] on textarea "Reason for Request *" at bounding box center [243, 274] width 449 height 40
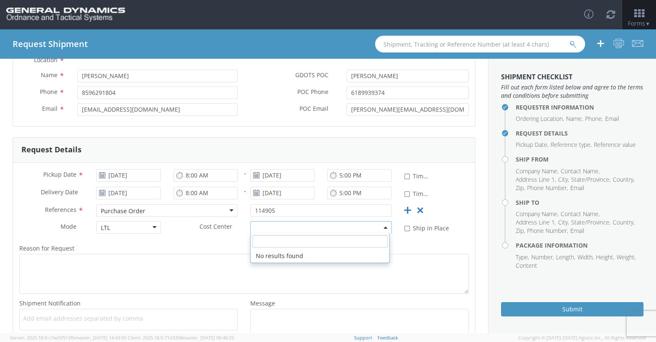
click at [383, 227] on b at bounding box center [385, 228] width 4 height 2
click at [204, 252] on label "Reason for Request *" at bounding box center [244, 248] width 462 height 11
click at [204, 254] on textarea "Reason for Request *" at bounding box center [243, 274] width 449 height 40
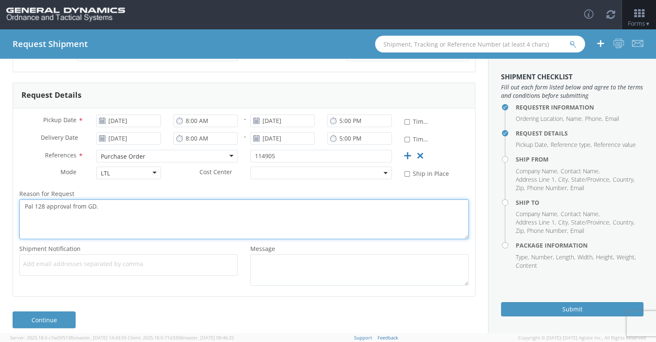
scroll to position [146, 0]
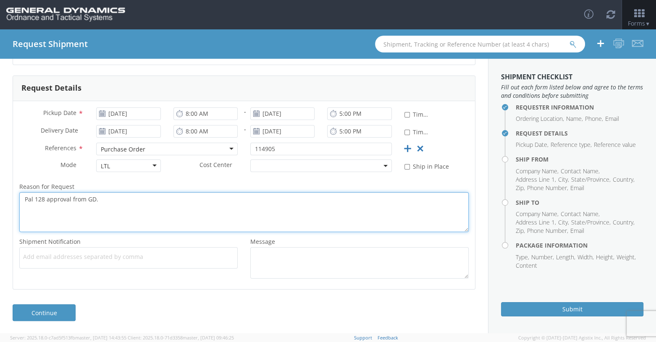
type textarea "Pal 128 approval from GD."
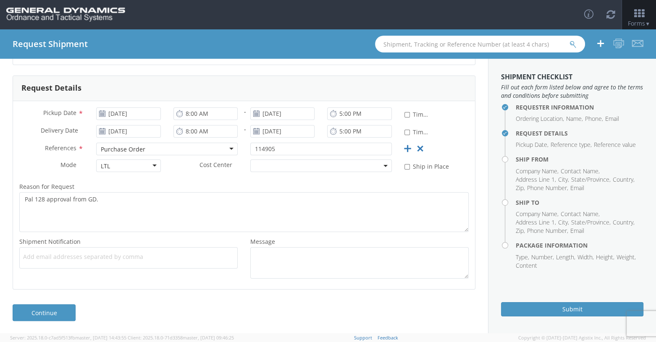
click at [50, 255] on span "Add email addresses separated by comma" at bounding box center [128, 257] width 211 height 8
type input "Wendell.Hudgens@GD-OTS.com"
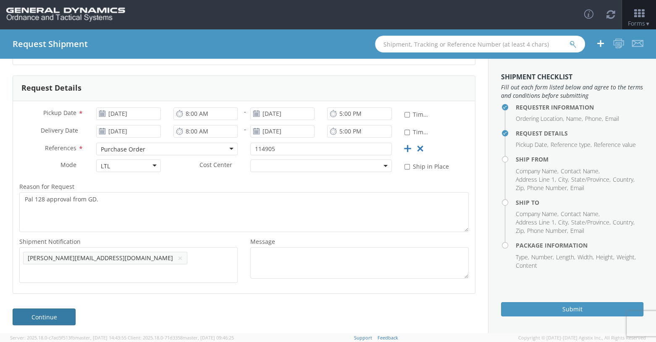
click at [27, 314] on link "Continue" at bounding box center [44, 317] width 63 height 17
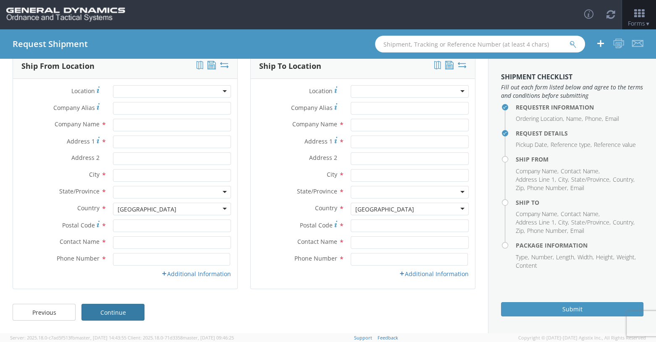
scroll to position [0, 0]
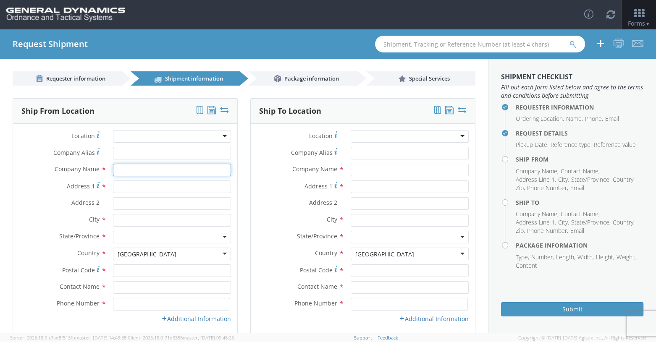
click at [121, 171] on input "text" at bounding box center [172, 170] width 118 height 13
type input "Foam Design, Inc."
type input "444 Transport Court"
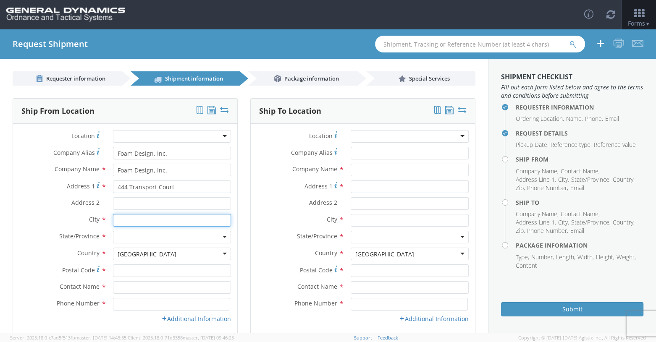
type input "[GEOGRAPHIC_DATA]"
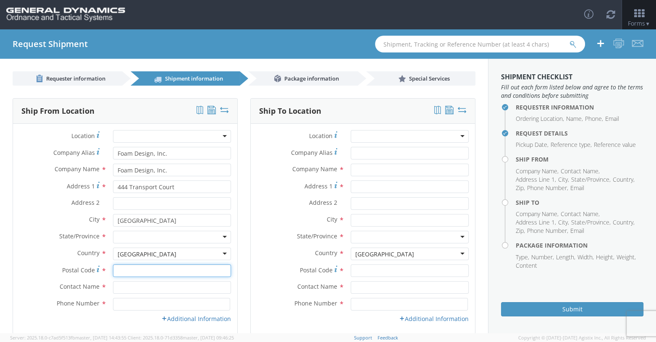
type input "40511"
type input "[PERSON_NAME]"
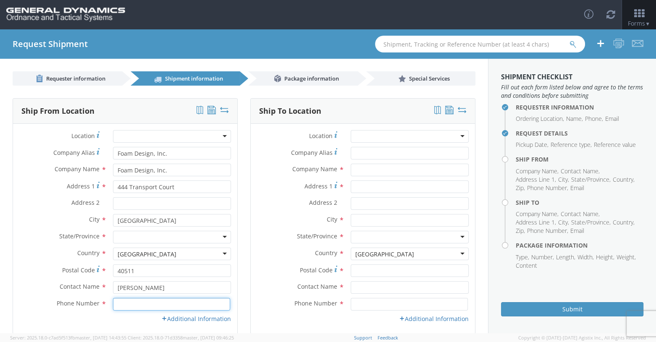
type input "8596291804"
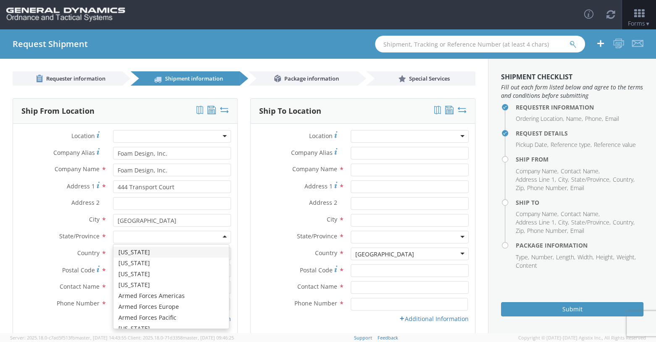
click at [129, 236] on div at bounding box center [172, 237] width 118 height 13
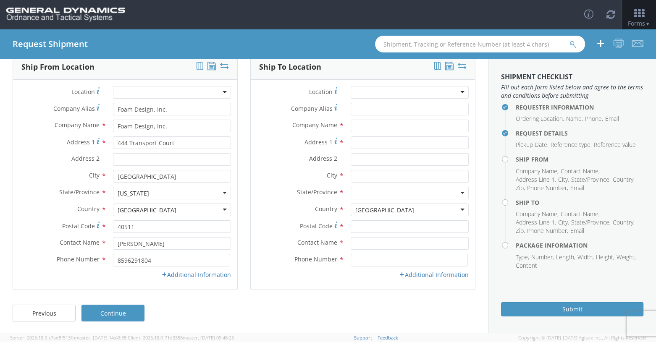
scroll to position [45, 0]
click at [194, 276] on link "Additional Information" at bounding box center [196, 274] width 70 height 8
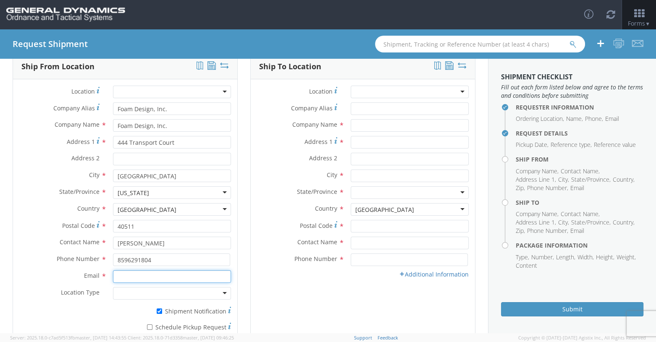
click at [122, 277] on input "Email *" at bounding box center [172, 276] width 118 height 13
type input "[EMAIL_ADDRESS][DOMAIN_NAME]"
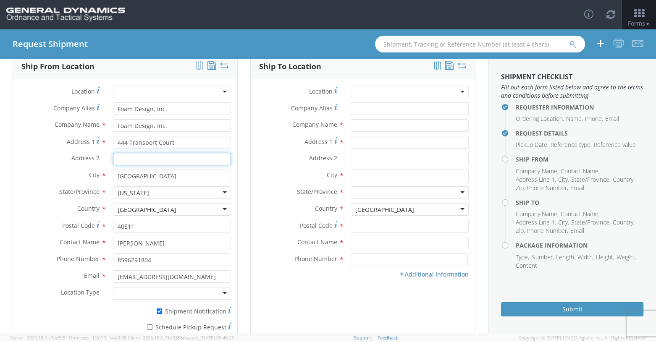
type input "DOCK 7"
click at [219, 291] on div at bounding box center [172, 293] width 118 height 13
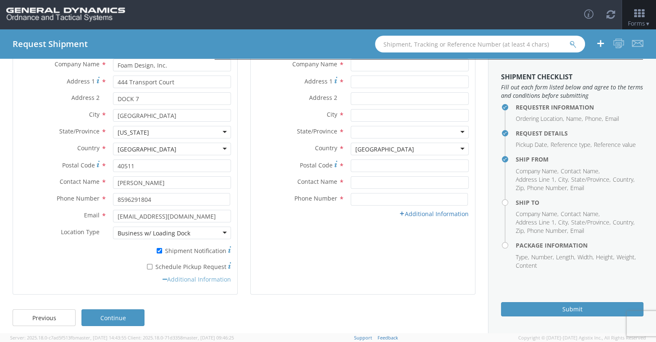
scroll to position [110, 0]
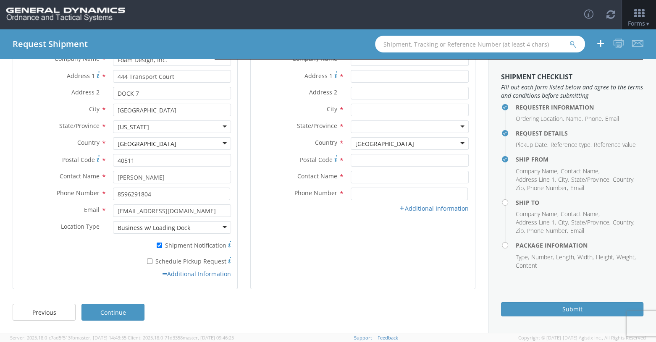
click at [146, 260] on label "* Schedule Pickup Request" at bounding box center [172, 261] width 118 height 10
click at [147, 260] on input "* Schedule Pickup Request" at bounding box center [149, 261] width 5 height 5
checkbox input "true"
click at [159, 246] on input "* Shipment Notification" at bounding box center [159, 245] width 5 height 5
checkbox input "false"
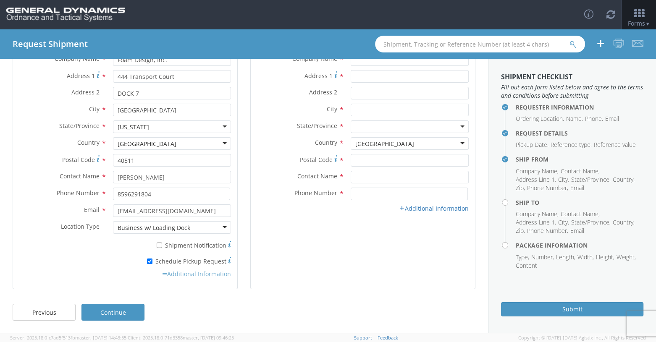
click at [188, 276] on link "Additional Information" at bounding box center [197, 274] width 68 height 8
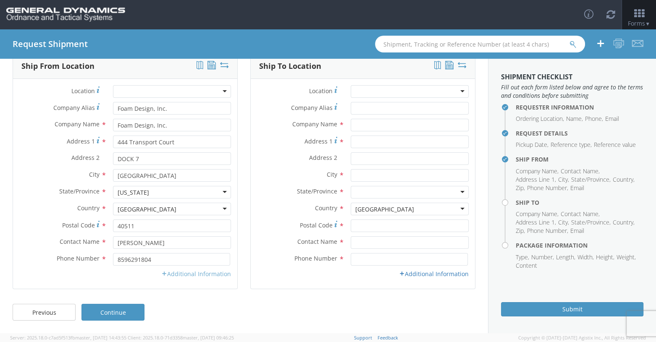
scroll to position [45, 0]
click at [188, 276] on link "Additional Information" at bounding box center [196, 274] width 70 height 8
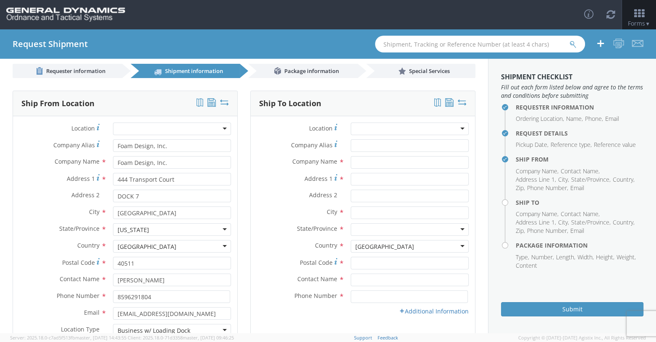
scroll to position [0, 0]
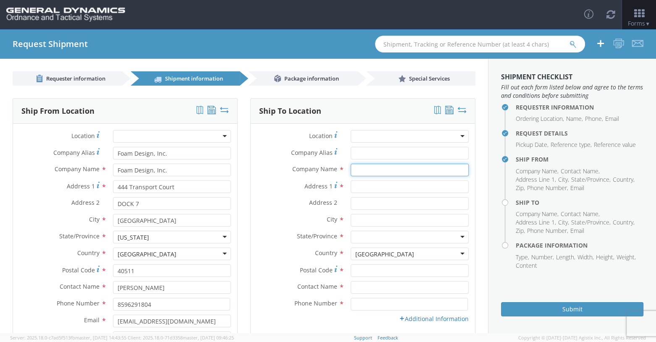
click at [351, 169] on input "text" at bounding box center [410, 170] width 118 height 13
click at [391, 141] on div at bounding box center [410, 136] width 118 height 13
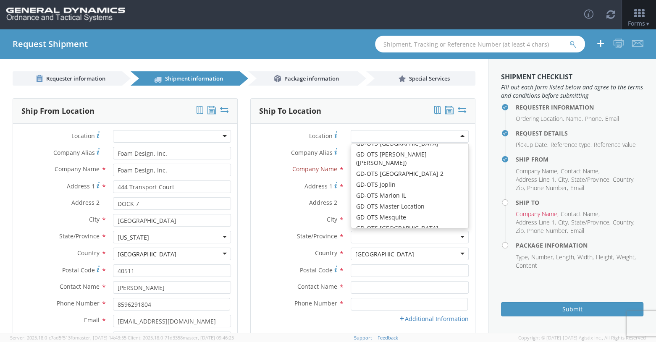
scroll to position [84, 0]
type input "GD-OTS Marion IL"
type input "[STREET_ADDRESS][PERSON_NAME]"
type input "[PERSON_NAME]"
type input "62959"
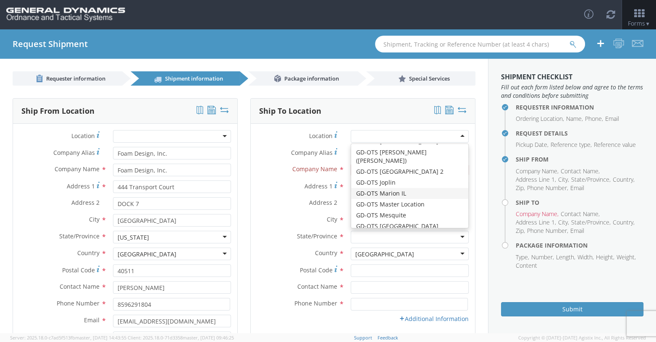
type input "[PHONE_NUMBER]"
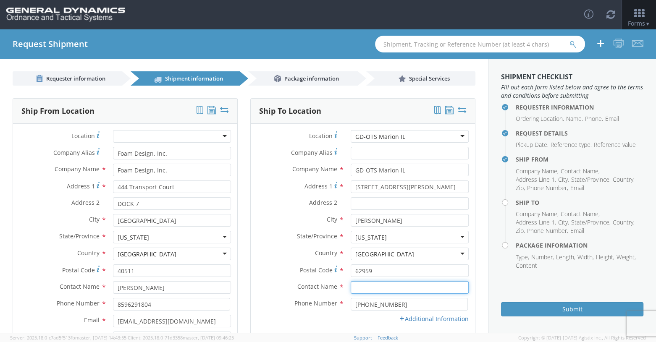
click at [357, 288] on input "text" at bounding box center [410, 287] width 118 height 13
type input "[PERSON_NAME]"
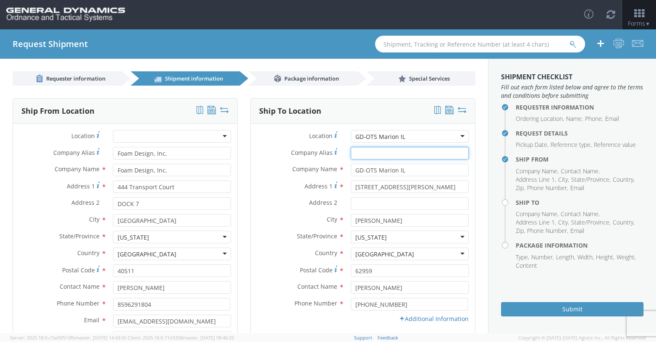
type input "GD-OTS Marion IL"
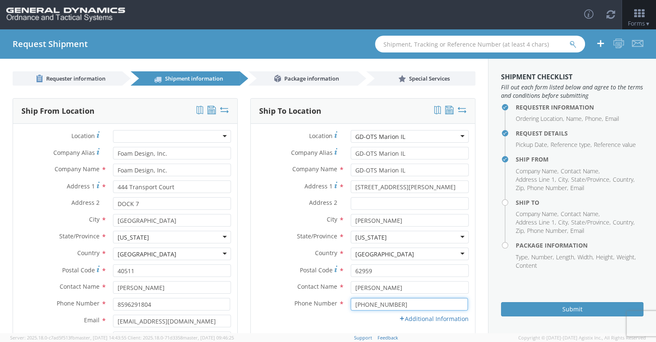
type input "6189939374"
click at [391, 321] on link "Additional Information" at bounding box center [434, 319] width 70 height 8
click at [351, 322] on input "Email *" at bounding box center [410, 321] width 118 height 13
type input "[PERSON_NAME][EMAIL_ADDRESS][DOMAIN_NAME]"
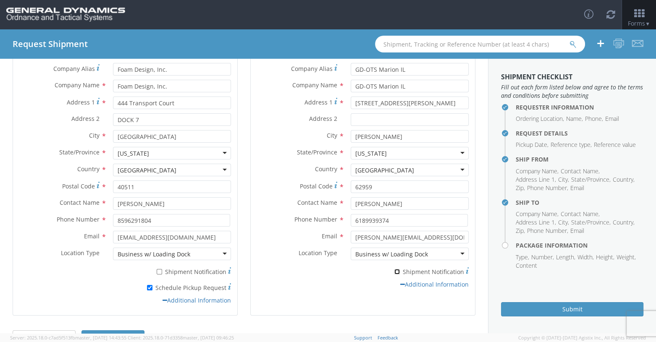
click at [391, 270] on input "* Shipment Notification" at bounding box center [396, 271] width 5 height 5
checkbox input "true"
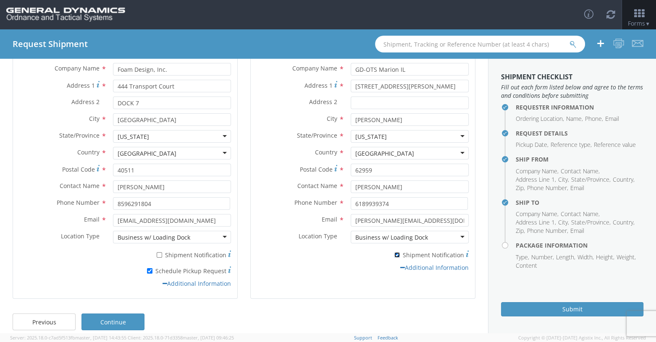
scroll to position [110, 0]
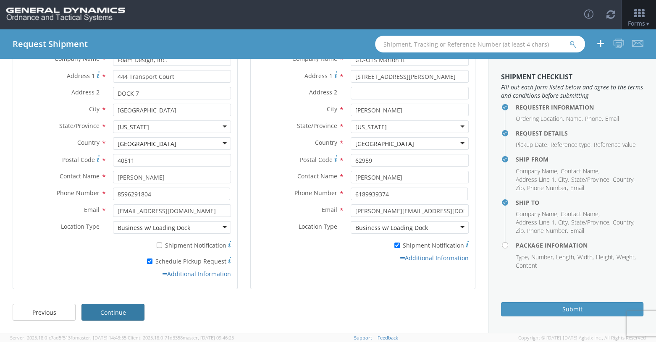
click at [128, 315] on link "Continue" at bounding box center [112, 312] width 63 height 17
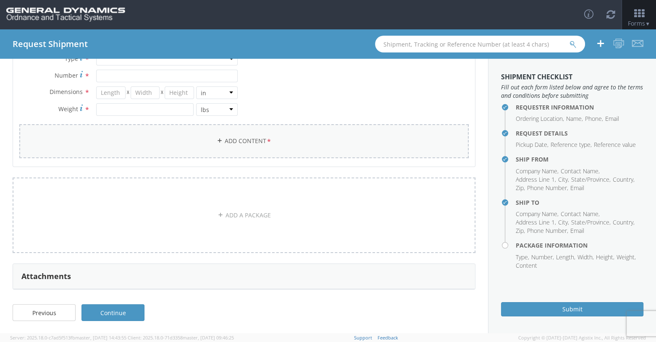
scroll to position [11, 0]
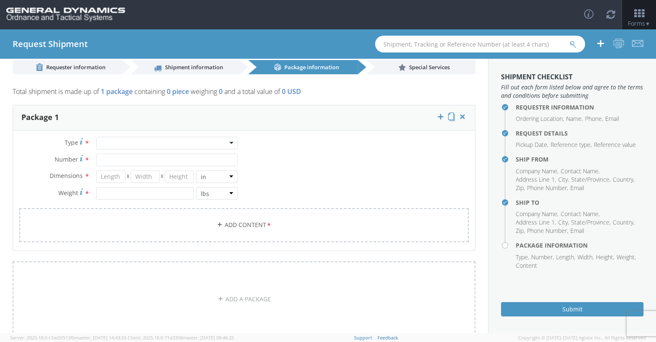
click at [229, 144] on div at bounding box center [167, 143] width 142 height 13
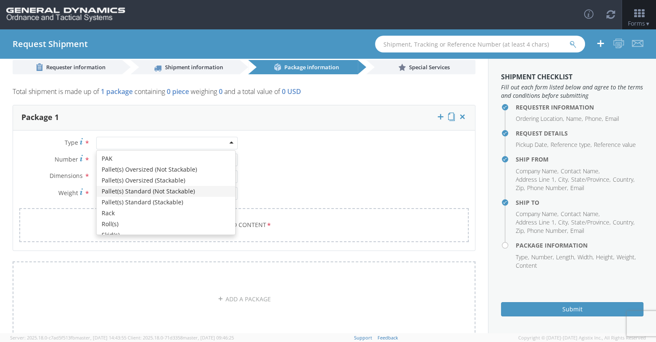
scroll to position [252, 0]
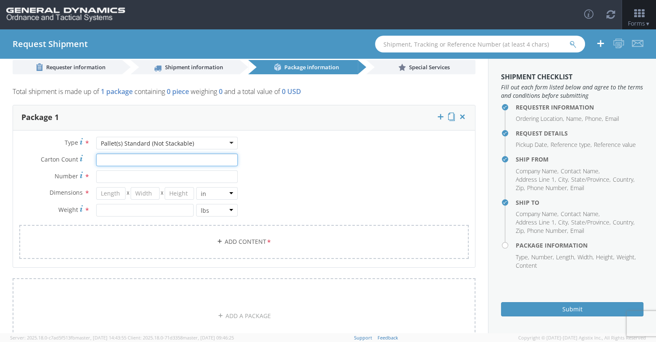
click at [109, 160] on input "Carton Count *" at bounding box center [167, 160] width 142 height 13
type input "1"
click at [109, 173] on input "Number *" at bounding box center [167, 176] width 142 height 13
type input "1"
click at [110, 189] on input "number" at bounding box center [110, 193] width 29 height 13
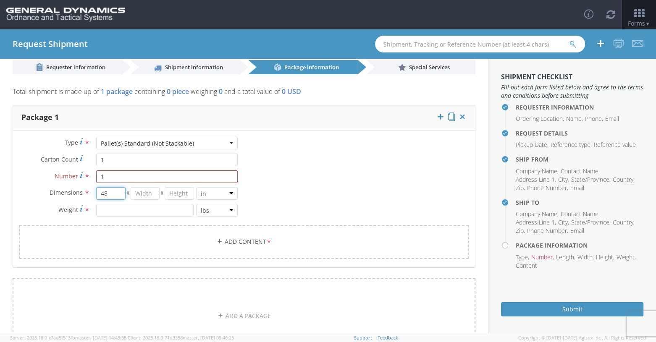
type input "48"
click at [136, 191] on input "number" at bounding box center [145, 193] width 29 height 13
type input "40"
click at [178, 194] on input "number" at bounding box center [179, 193] width 29 height 13
type input "36"
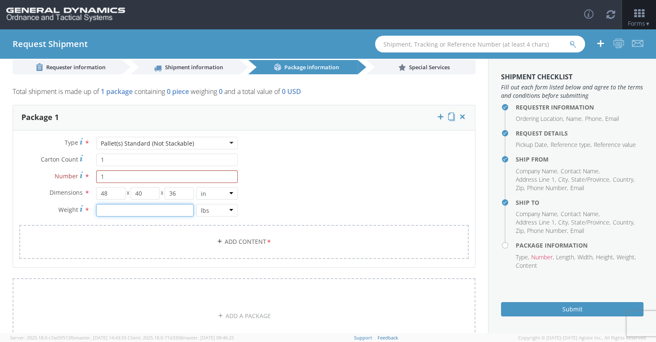
click at [112, 208] on input "number" at bounding box center [144, 210] width 97 height 13
type input "100"
click at [249, 236] on link "Add Content *" at bounding box center [243, 242] width 449 height 34
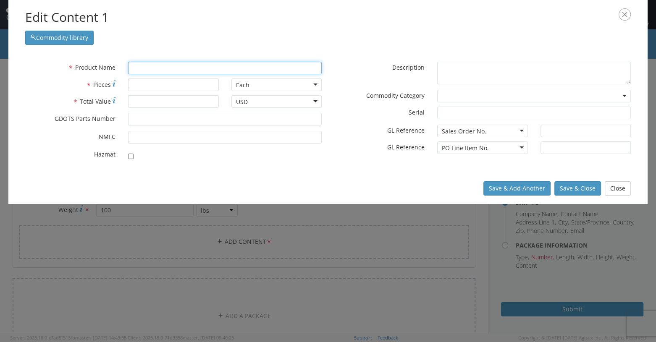
click at [153, 70] on input "text" at bounding box center [225, 68] width 194 height 13
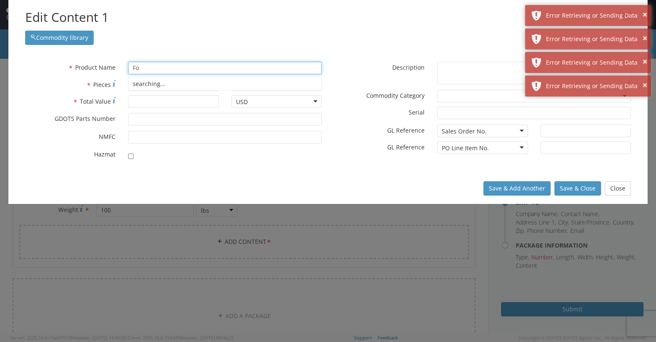
type input "F"
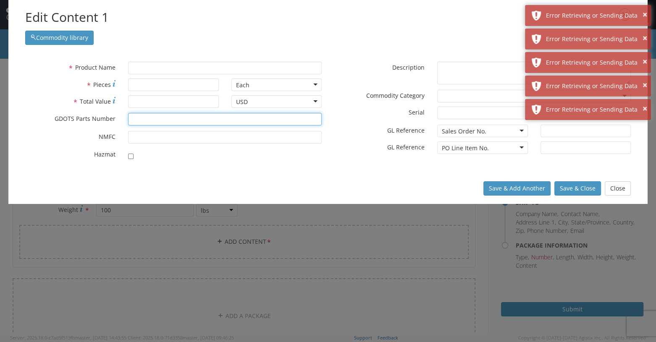
click at [128, 119] on input "* GDOTS Parts Number" at bounding box center [225, 119] width 194 height 13
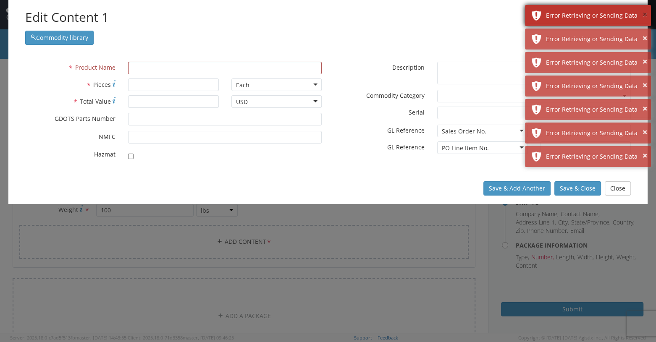
click at [391, 15] on button "×" at bounding box center [644, 15] width 5 height 12
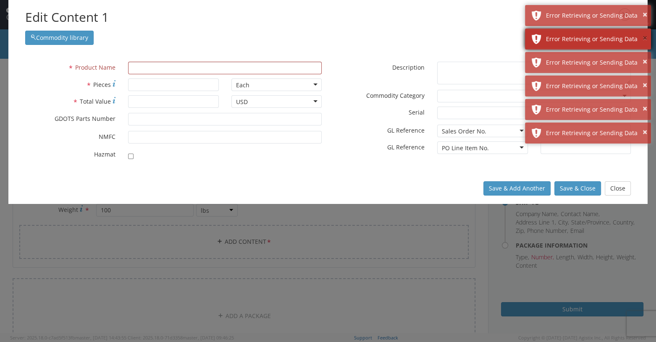
click at [391, 37] on button "×" at bounding box center [644, 38] width 5 height 12
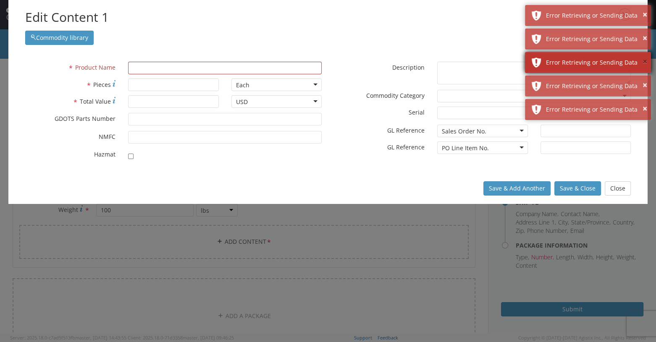
click at [391, 60] on button "×" at bounding box center [644, 62] width 5 height 12
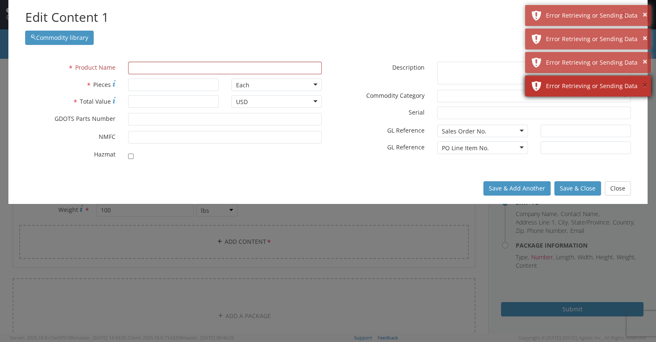
click at [391, 86] on button "×" at bounding box center [644, 85] width 5 height 12
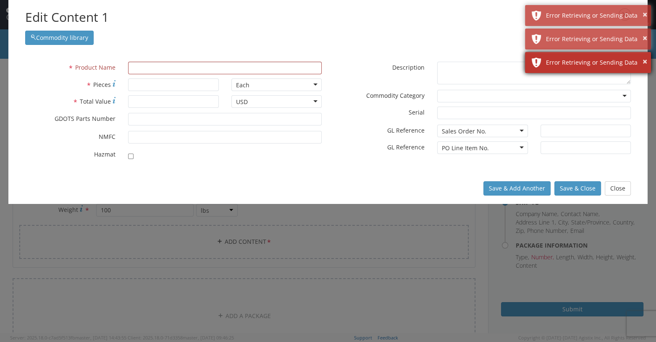
click at [391, 61] on div "Error Retrieving or Sending Data" at bounding box center [595, 62] width 99 height 8
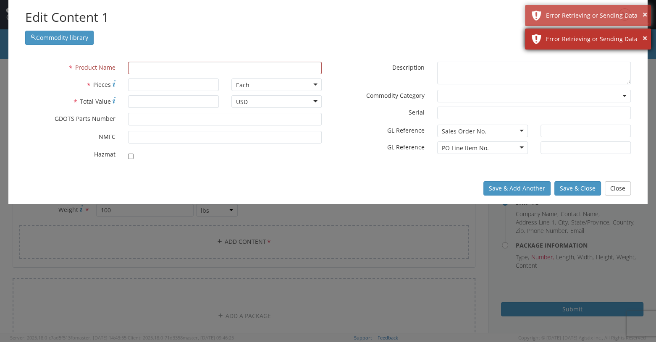
click at [391, 38] on div "Error Retrieving or Sending Data" at bounding box center [595, 39] width 99 height 8
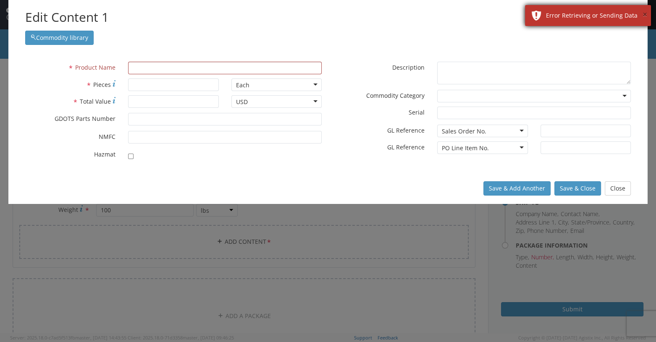
click at [391, 15] on button "×" at bounding box center [644, 15] width 5 height 12
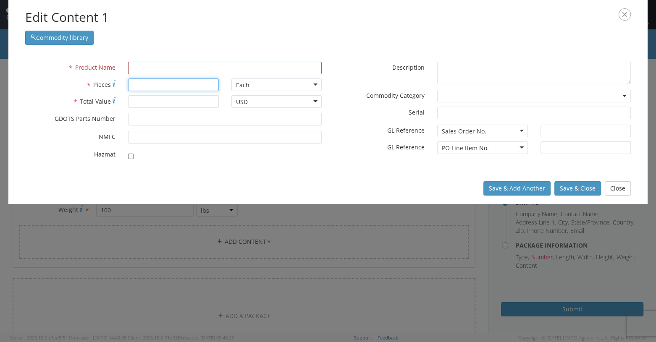
click at [142, 86] on input "* Pieces" at bounding box center [173, 85] width 90 height 13
type input "250"
click at [141, 103] on input "* Total Value" at bounding box center [173, 101] width 90 height 13
type input "2292.50"
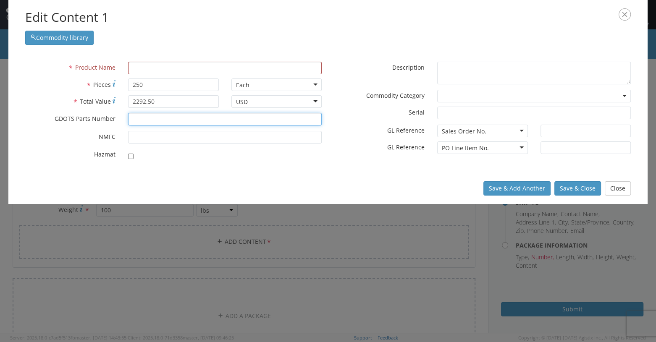
click at [144, 118] on input "* GDOTS Parts Number" at bounding box center [225, 119] width 194 height 13
type input "EBH-0101"
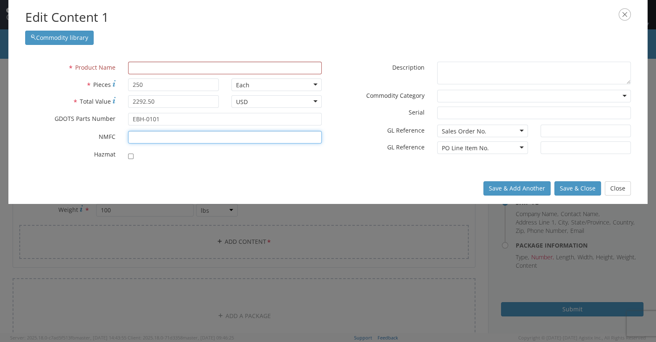
click at [137, 138] on input "* NMFC" at bounding box center [225, 137] width 194 height 13
type input "156600"
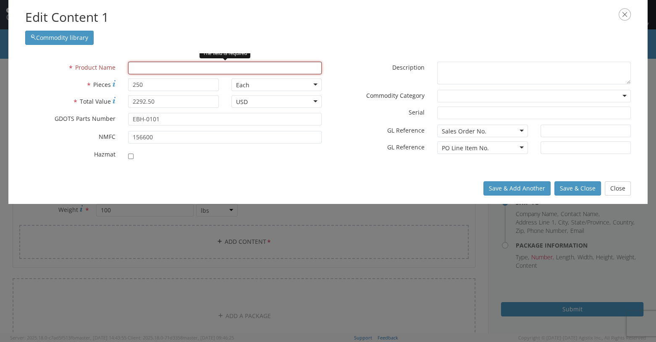
click at [141, 70] on input "text" at bounding box center [225, 68] width 194 height 13
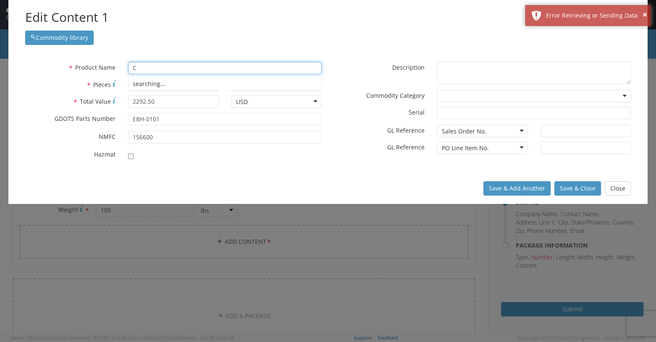
click at [321, 50] on div "Edit Content 1 Commodity library" at bounding box center [327, 26] width 639 height 53
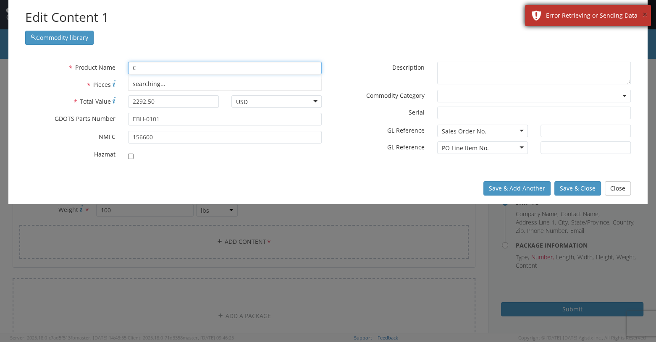
type input "C"
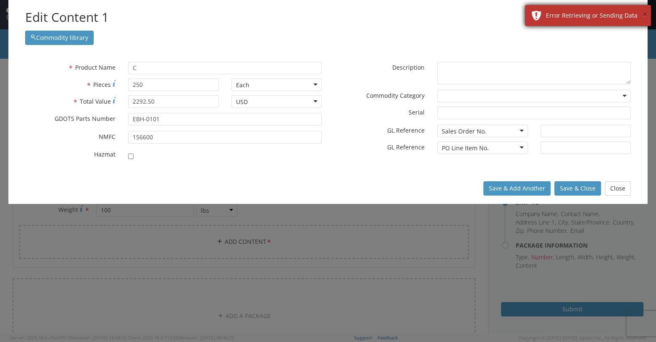
click at [391, 16] on button "×" at bounding box center [644, 15] width 5 height 12
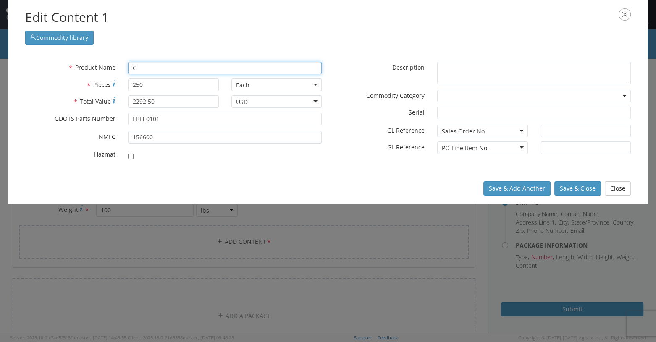
click at [143, 66] on input "C" at bounding box center [225, 68] width 194 height 13
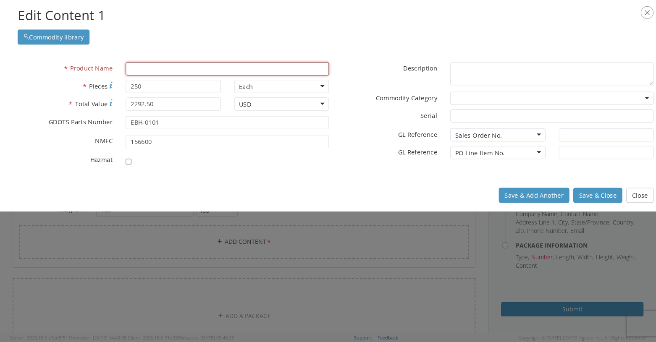
click at [356, 21] on h2 "Edit Content 1" at bounding box center [336, 15] width 636 height 19
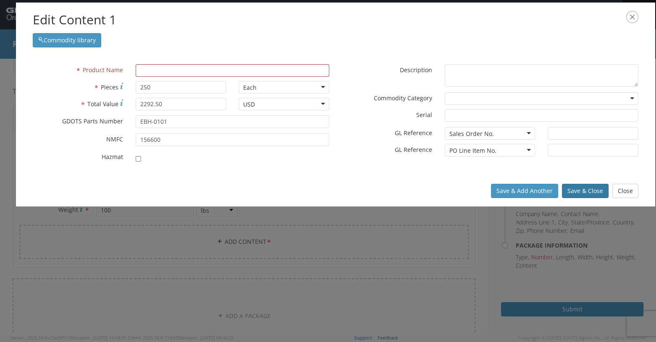
click at [391, 193] on button "Save & Close" at bounding box center [585, 191] width 47 height 14
click at [153, 72] on input "text" at bounding box center [233, 70] width 194 height 13
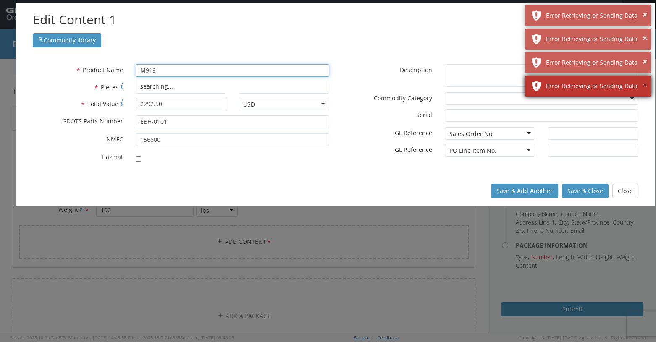
type input "M919"
click at [391, 87] on button "×" at bounding box center [644, 85] width 5 height 12
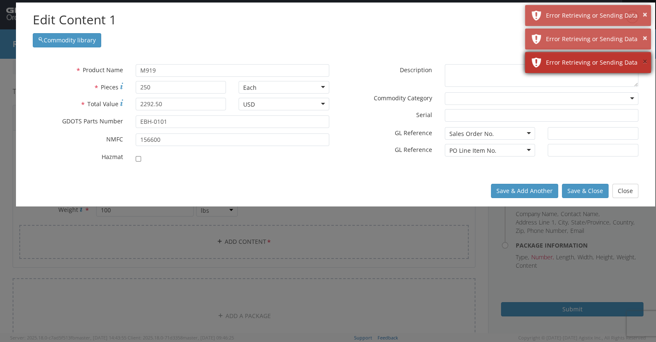
click at [391, 61] on button "×" at bounding box center [644, 62] width 5 height 12
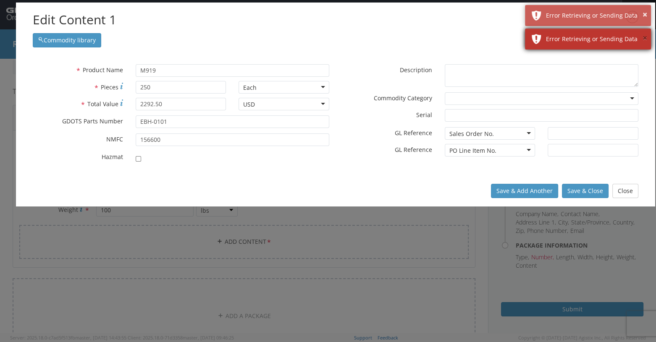
click at [391, 42] on button "×" at bounding box center [644, 38] width 5 height 12
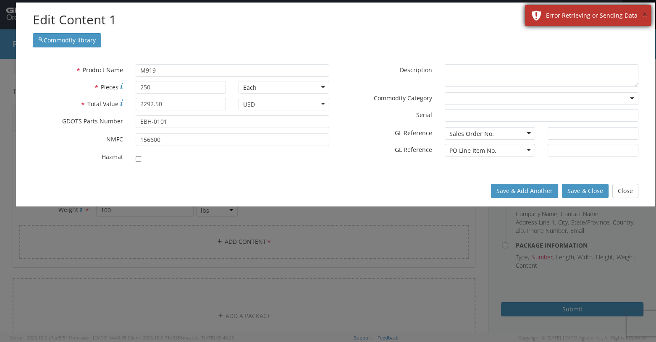
click at [391, 20] on button "×" at bounding box center [644, 15] width 5 height 12
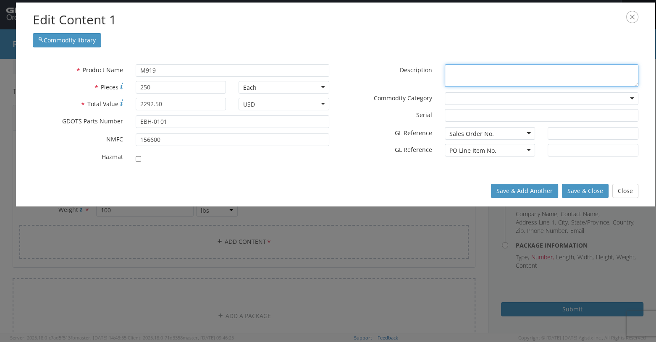
click at [391, 68] on textarea "* Description" at bounding box center [542, 75] width 194 height 23
type textarea "M919 Foam Fin Transport"
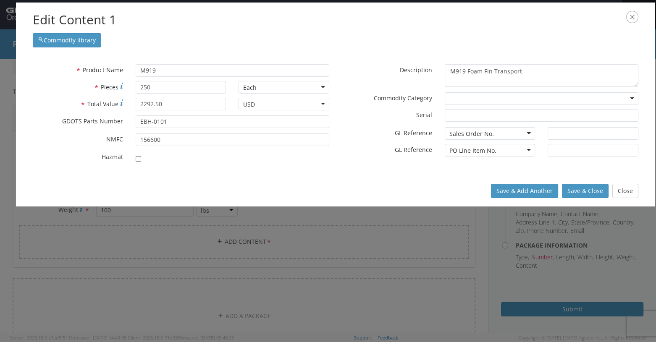
click at [391, 98] on div at bounding box center [542, 98] width 194 height 13
click at [385, 107] on div "* Commodity Category Military Equipment" at bounding box center [489, 100] width 309 height 17
click at [391, 133] on input "text" at bounding box center [593, 133] width 90 height 13
click at [160, 70] on input "M919" at bounding box center [233, 70] width 194 height 13
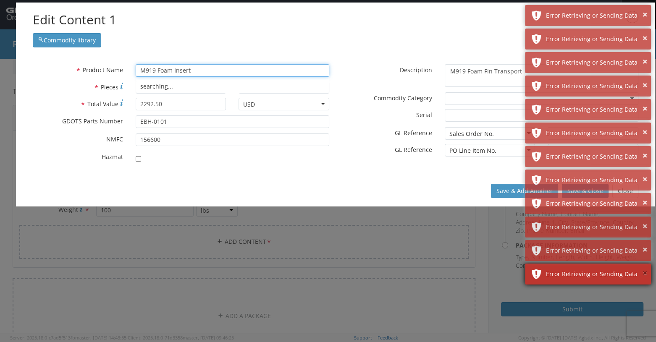
type input "M919 Foam Insert"
click at [391, 273] on button "×" at bounding box center [644, 273] width 5 height 12
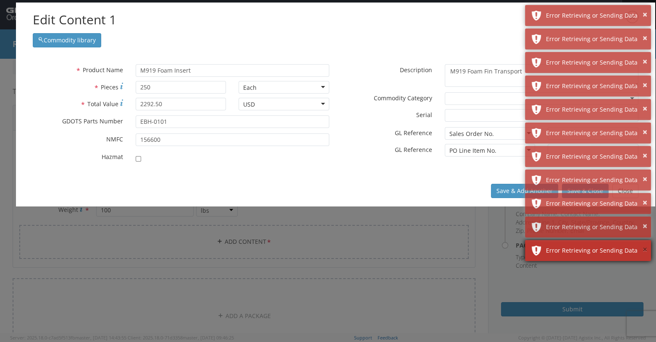
click at [391, 252] on button "×" at bounding box center [644, 250] width 5 height 12
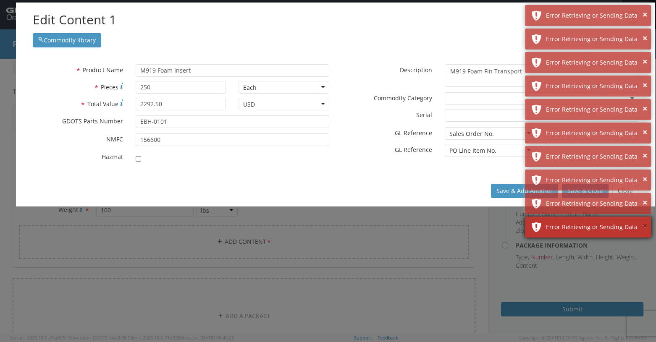
click at [391, 228] on button "×" at bounding box center [644, 226] width 5 height 12
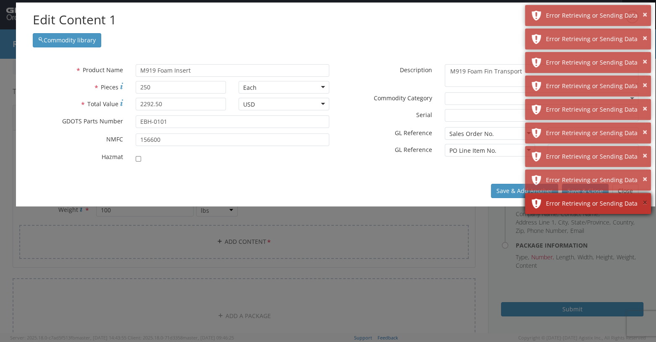
click at [391, 204] on button "×" at bounding box center [644, 203] width 5 height 12
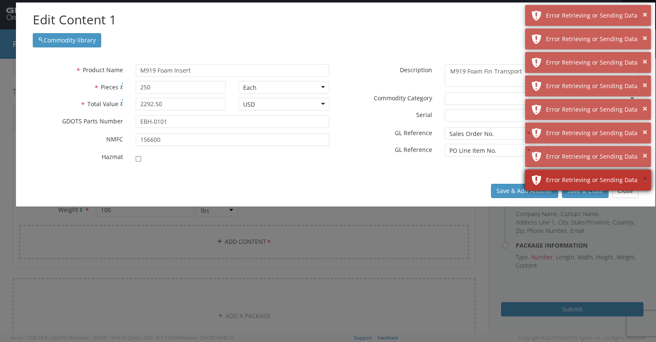
click at [391, 178] on button "×" at bounding box center [644, 179] width 5 height 12
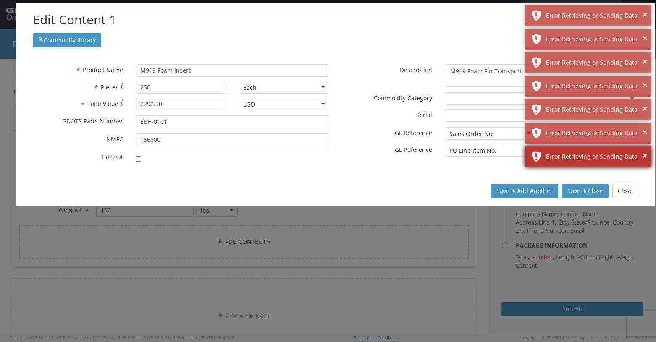
click at [391, 156] on div "× Error Retrieving or Sending Data" at bounding box center [588, 156] width 126 height 21
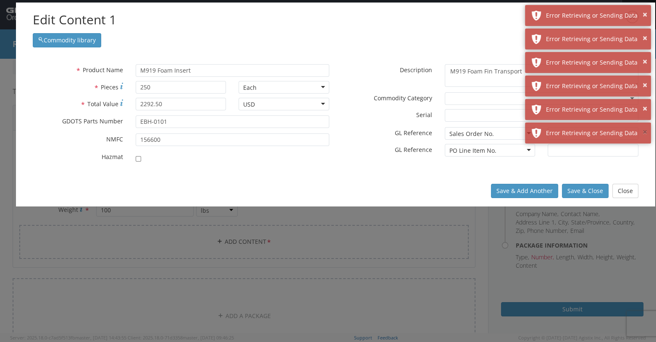
click at [391, 134] on button "×" at bounding box center [644, 132] width 5 height 12
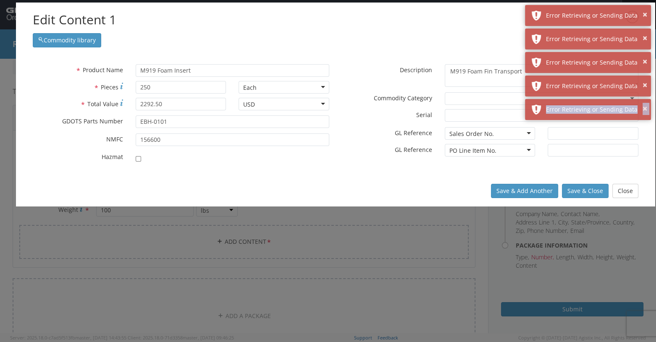
click at [391, 114] on div "× Error Retrieving or Sending Data" at bounding box center [588, 109] width 126 height 21
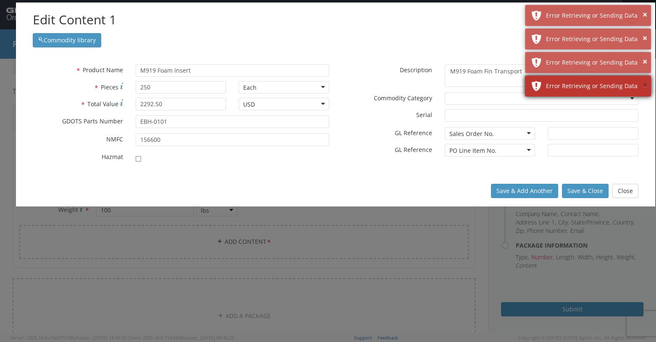
click at [391, 82] on button "×" at bounding box center [644, 85] width 5 height 12
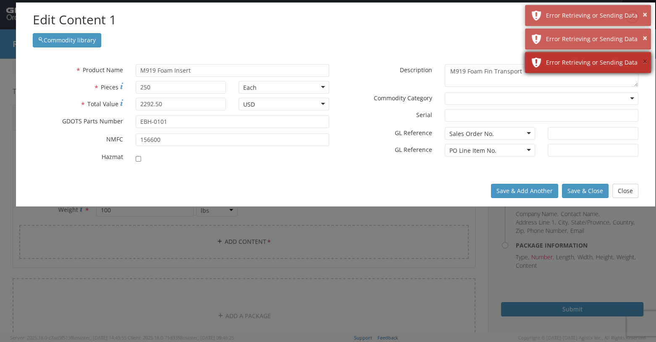
click at [391, 67] on button "×" at bounding box center [644, 62] width 5 height 12
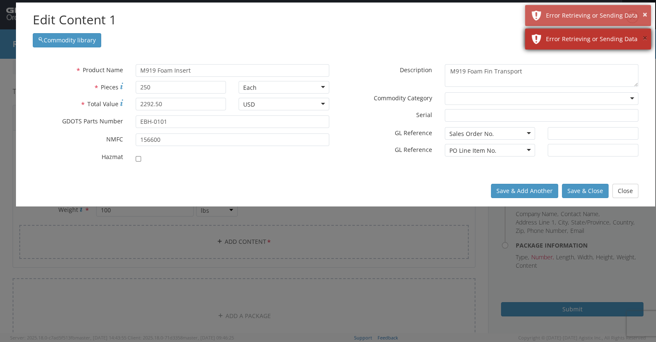
click at [391, 44] on button "×" at bounding box center [644, 38] width 5 height 12
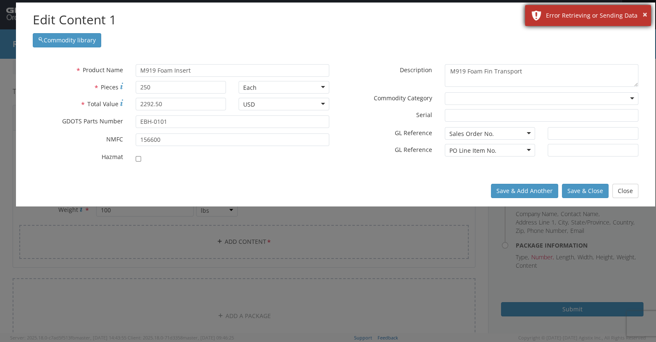
click at [391, 21] on div "× Error Retrieving or Sending Data" at bounding box center [588, 15] width 126 height 21
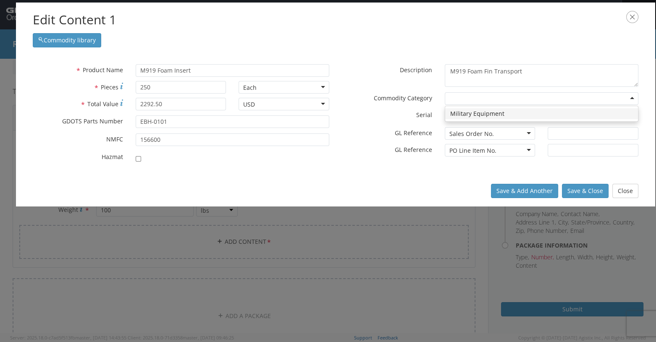
click at [391, 99] on div at bounding box center [542, 98] width 194 height 13
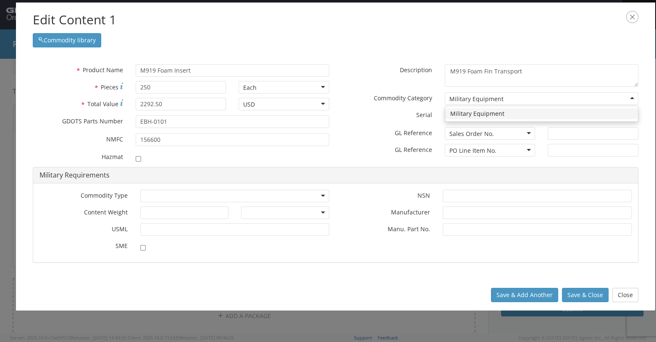
click at [391, 100] on div "Military Equipment" at bounding box center [542, 98] width 194 height 13
click at [391, 105] on div "* Commodity Category Military Equipment Military Equipment Military Equipment" at bounding box center [489, 100] width 309 height 17
click at [391, 95] on div "Military Equipment" at bounding box center [542, 98] width 194 height 13
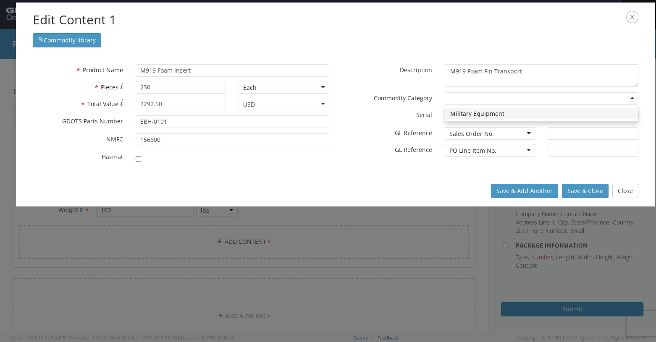
click at [391, 150] on div "PO Line Item No. PO Line Item No. Bin Delivery No. Expenditure GL Code Internal…" at bounding box center [489, 150] width 103 height 13
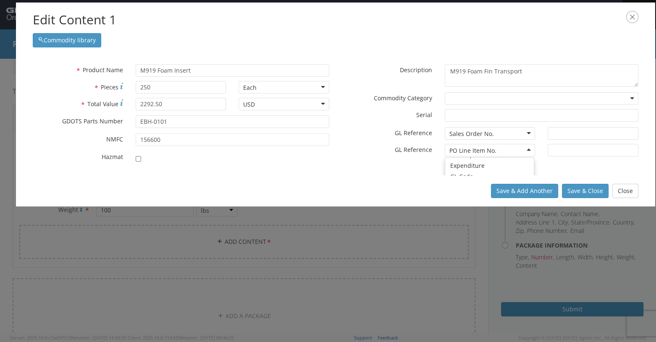
scroll to position [42, 0]
click at [391, 64] on div "* GL Reference Sales Order No. Sales Order No. Bin Delivery No. Expenditure GL …" at bounding box center [489, 64] width 309 height 0
click at [391, 151] on input "text" at bounding box center [593, 150] width 90 height 13
type input "1"
click at [391, 134] on input "text" at bounding box center [593, 133] width 90 height 13
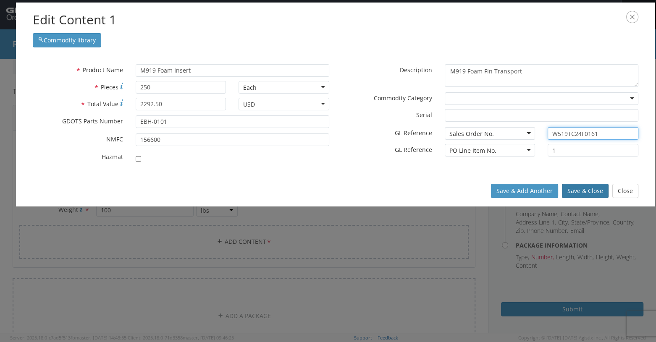
type input "W519TC24F0161"
click at [391, 191] on button "Save & Close" at bounding box center [585, 191] width 47 height 14
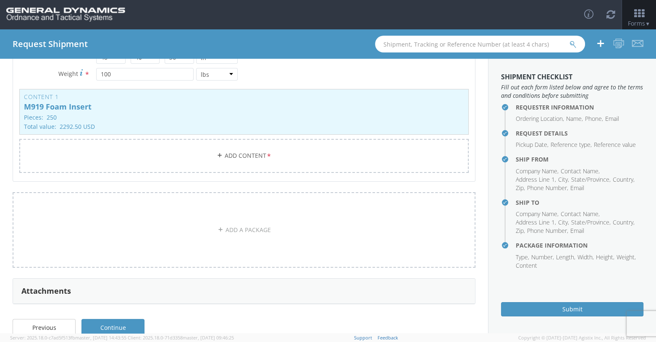
scroll to position [162, 0]
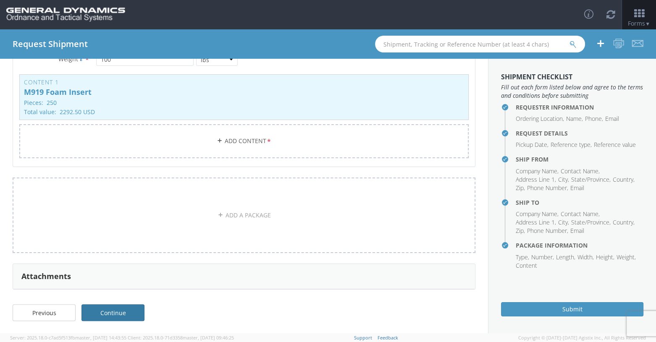
click at [119, 316] on link "Continue" at bounding box center [112, 312] width 63 height 17
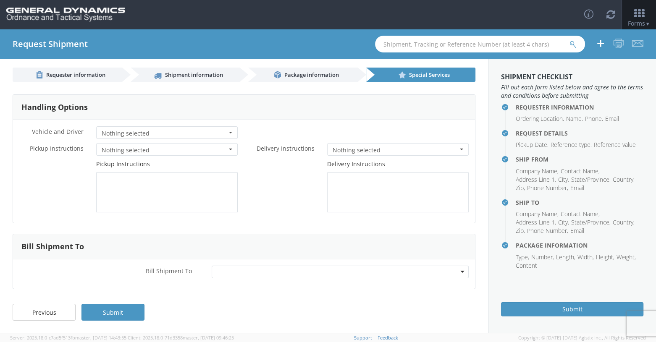
scroll to position [3, 0]
click at [112, 314] on link "Submit" at bounding box center [112, 312] width 63 height 17
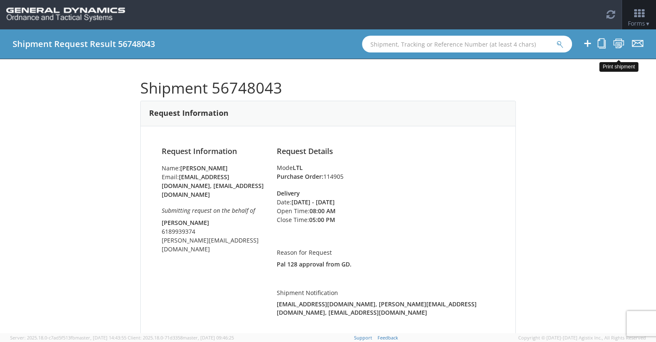
click at [391, 43] on icon at bounding box center [618, 43] width 11 height 10
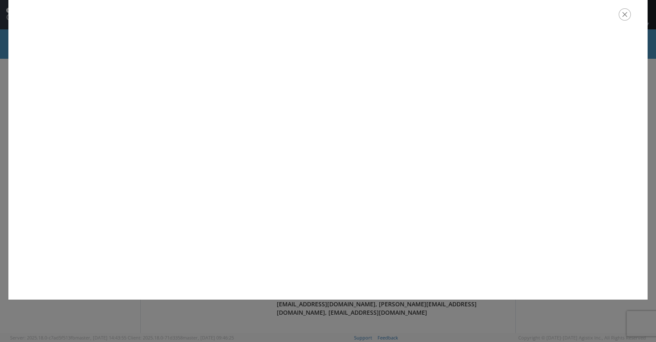
click at [391, 17] on icon "button" at bounding box center [625, 14] width 12 height 12
